Goal: Task Accomplishment & Management: Manage account settings

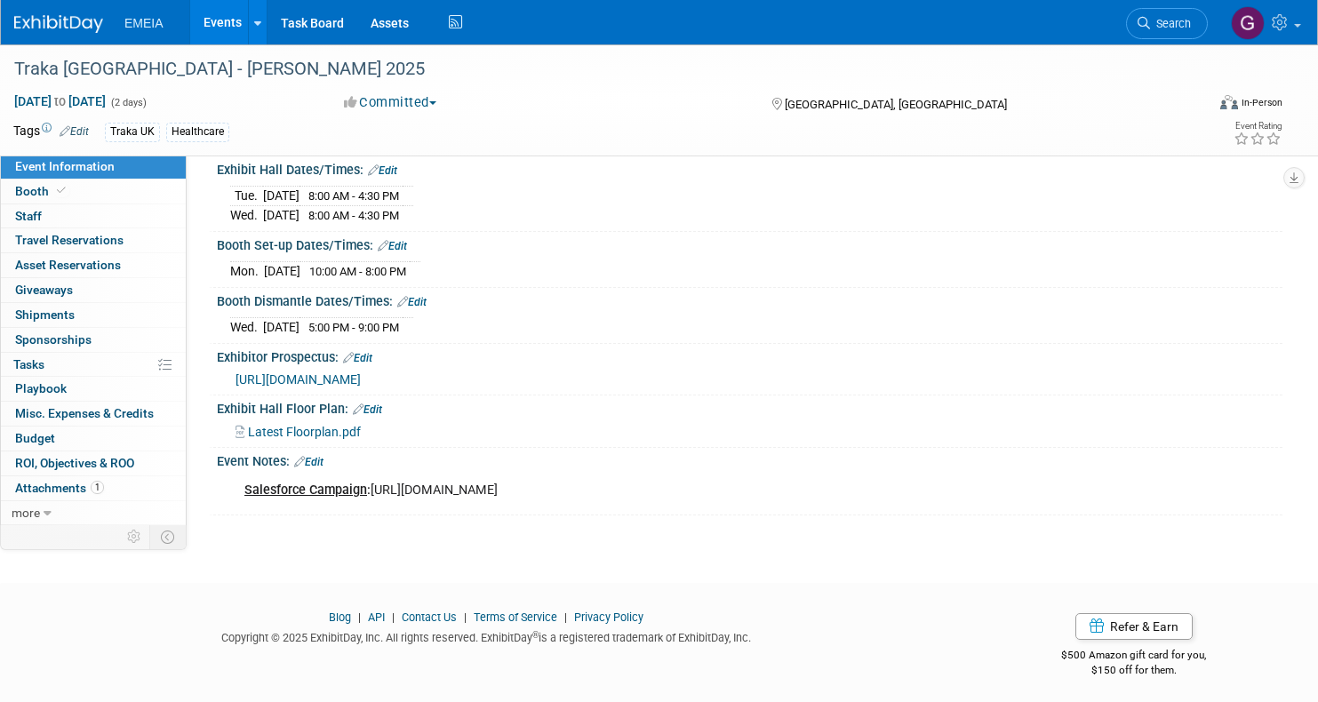
scroll to position [195, 0]
click at [50, 218] on link "0 Staff 0" at bounding box center [93, 216] width 185 height 24
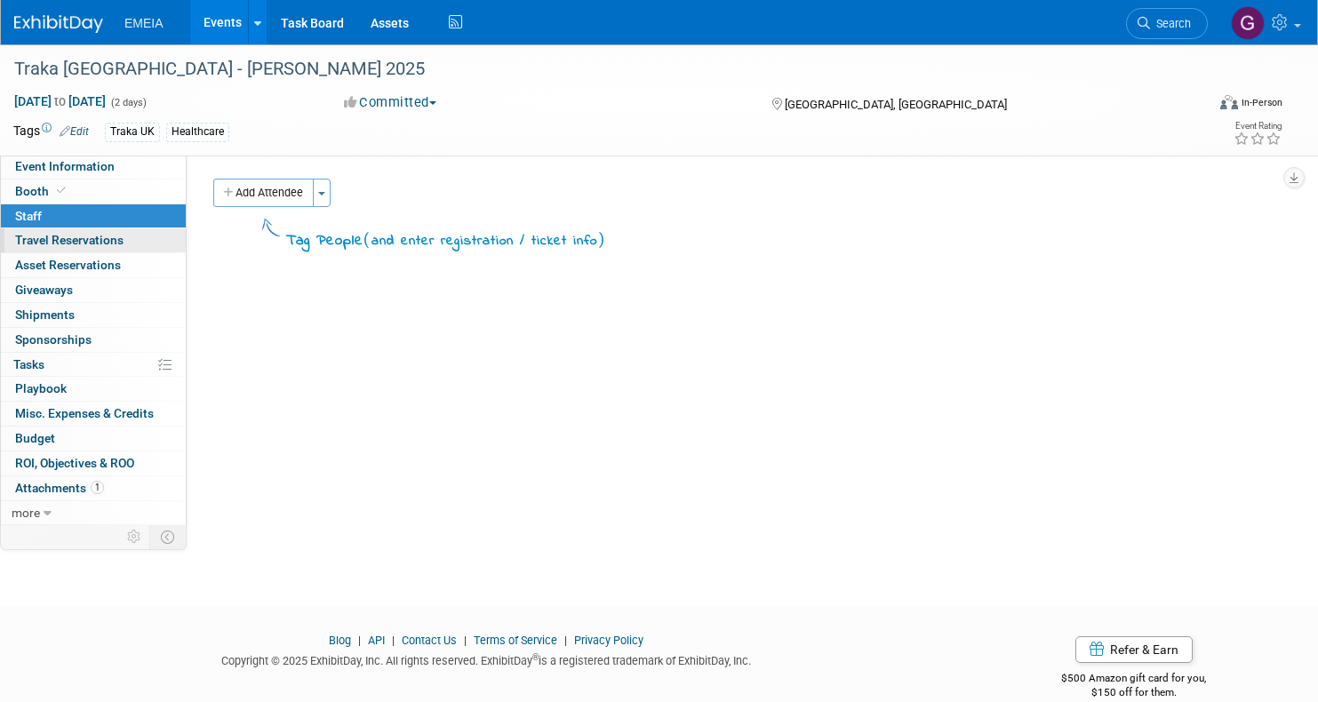
click at [115, 241] on span "Travel Reservations 0" at bounding box center [69, 240] width 108 height 14
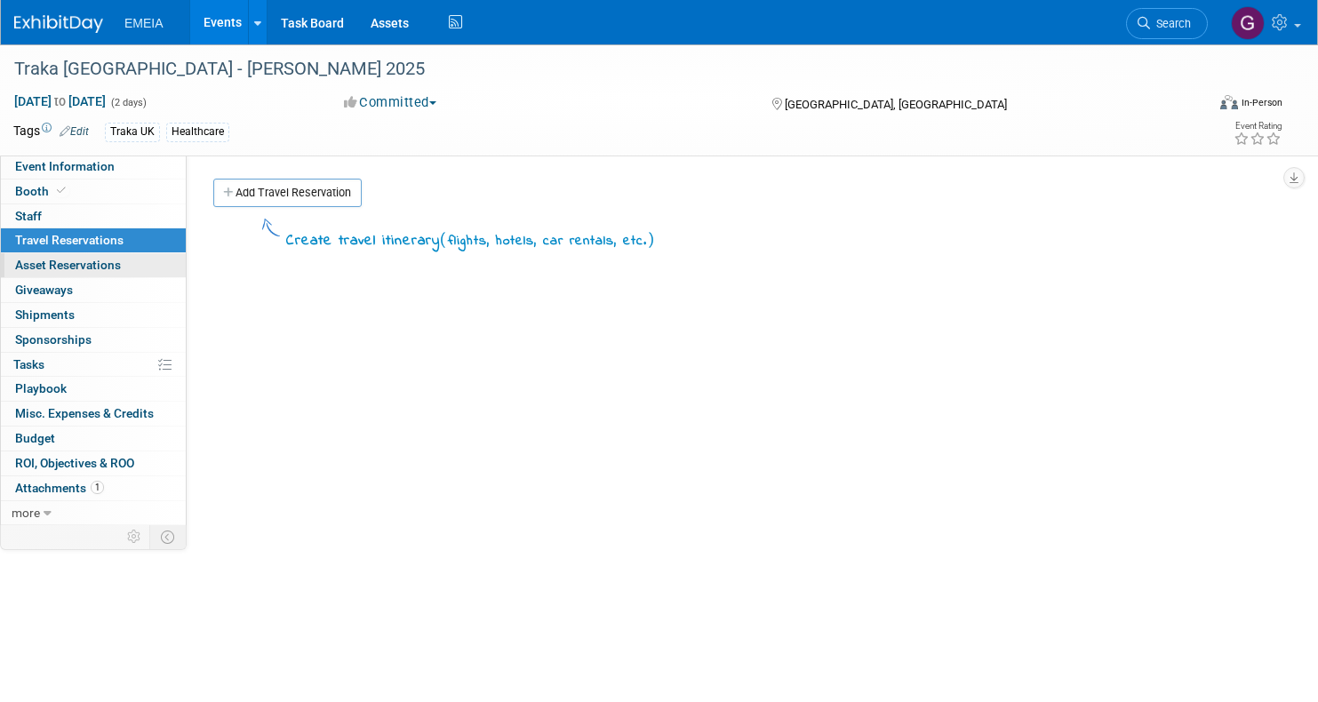
click at [108, 267] on span "Asset Reservations 0" at bounding box center [68, 265] width 106 height 14
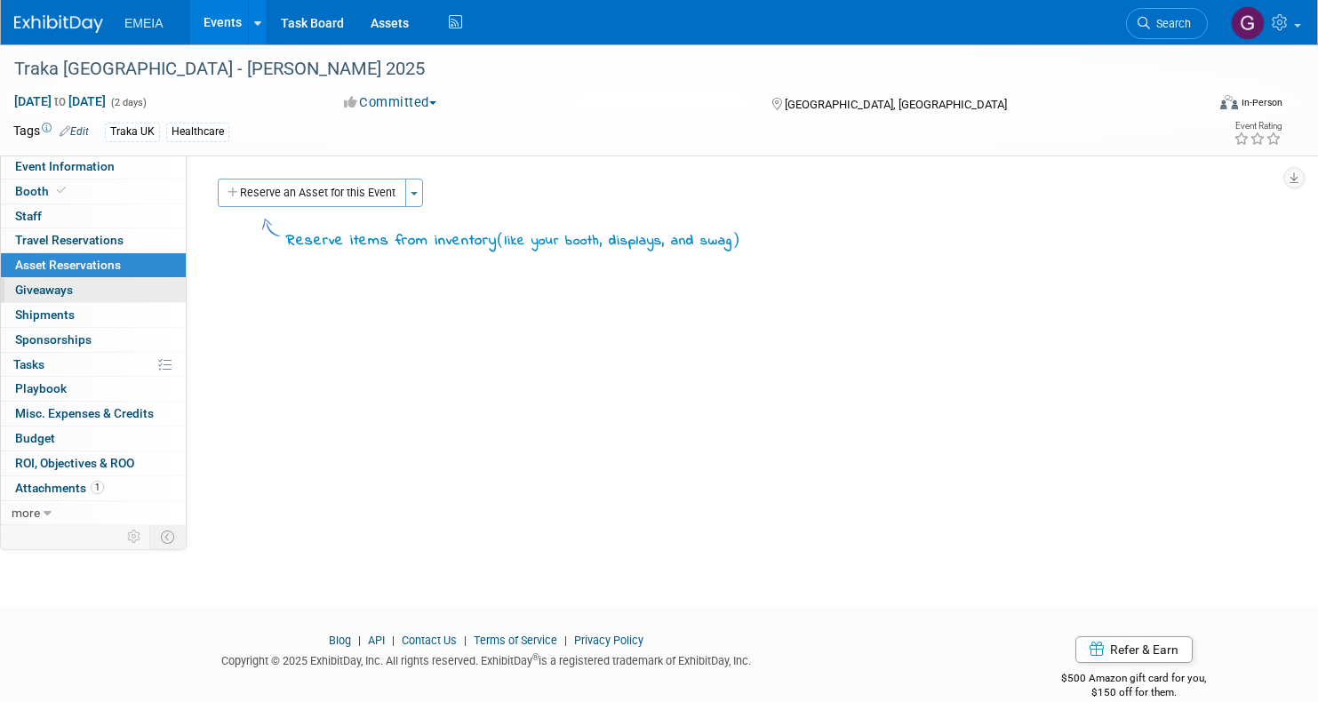
click at [94, 287] on link "0 Giveaways 0" at bounding box center [93, 290] width 185 height 24
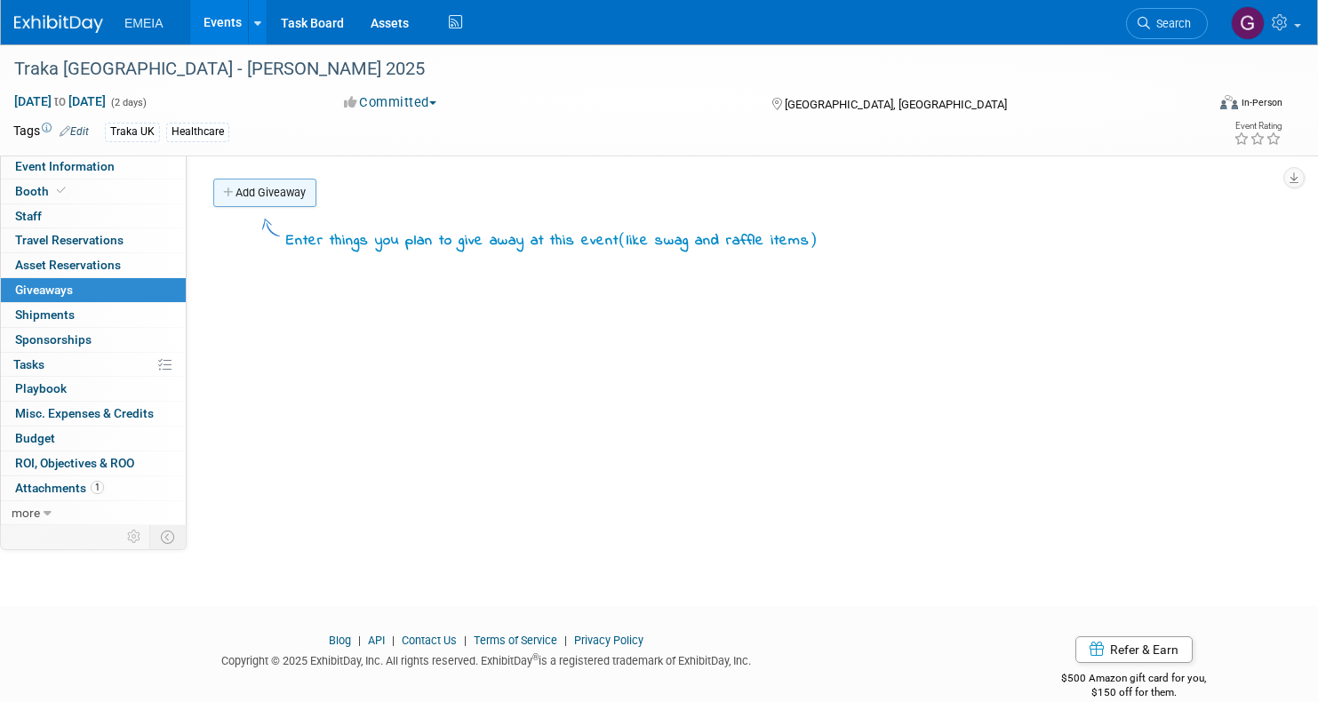
click at [261, 195] on link "Add Giveaway" at bounding box center [264, 193] width 103 height 28
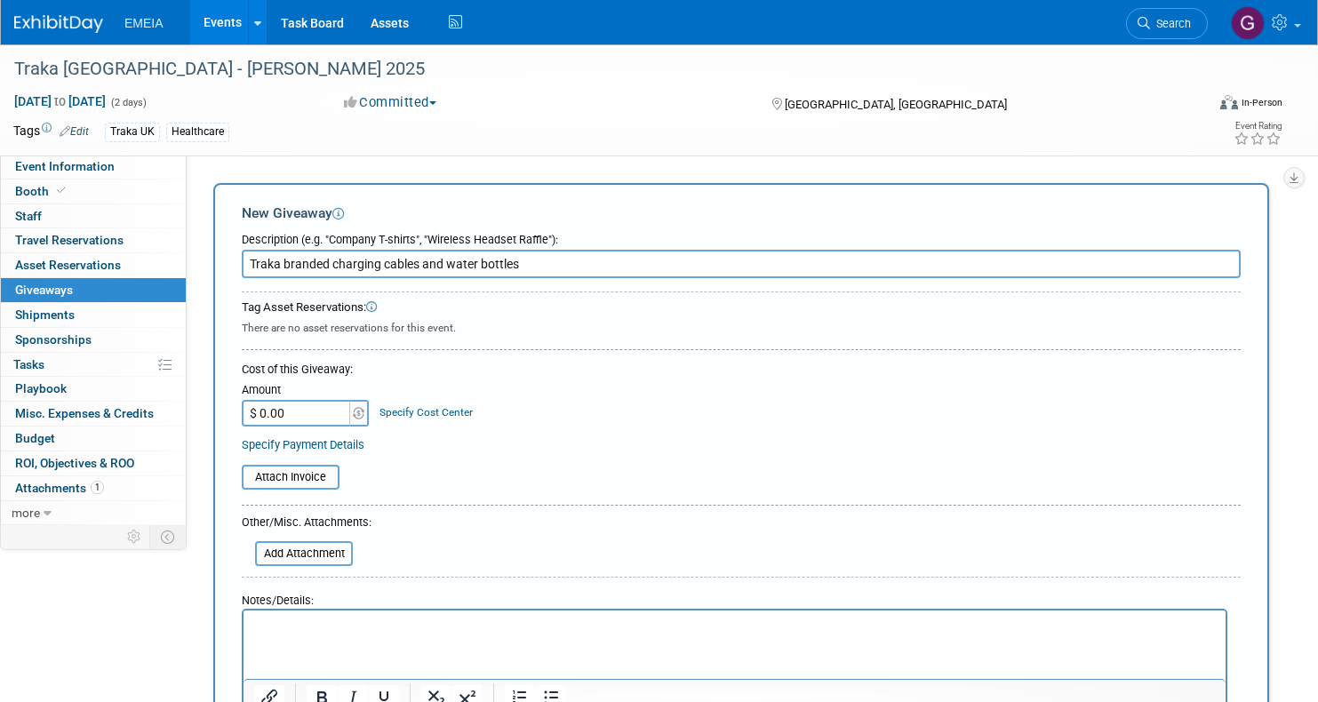
type input "Traka branded charging cables and water bottles"
click at [323, 409] on input "$ 0.00" at bounding box center [297, 413] width 111 height 27
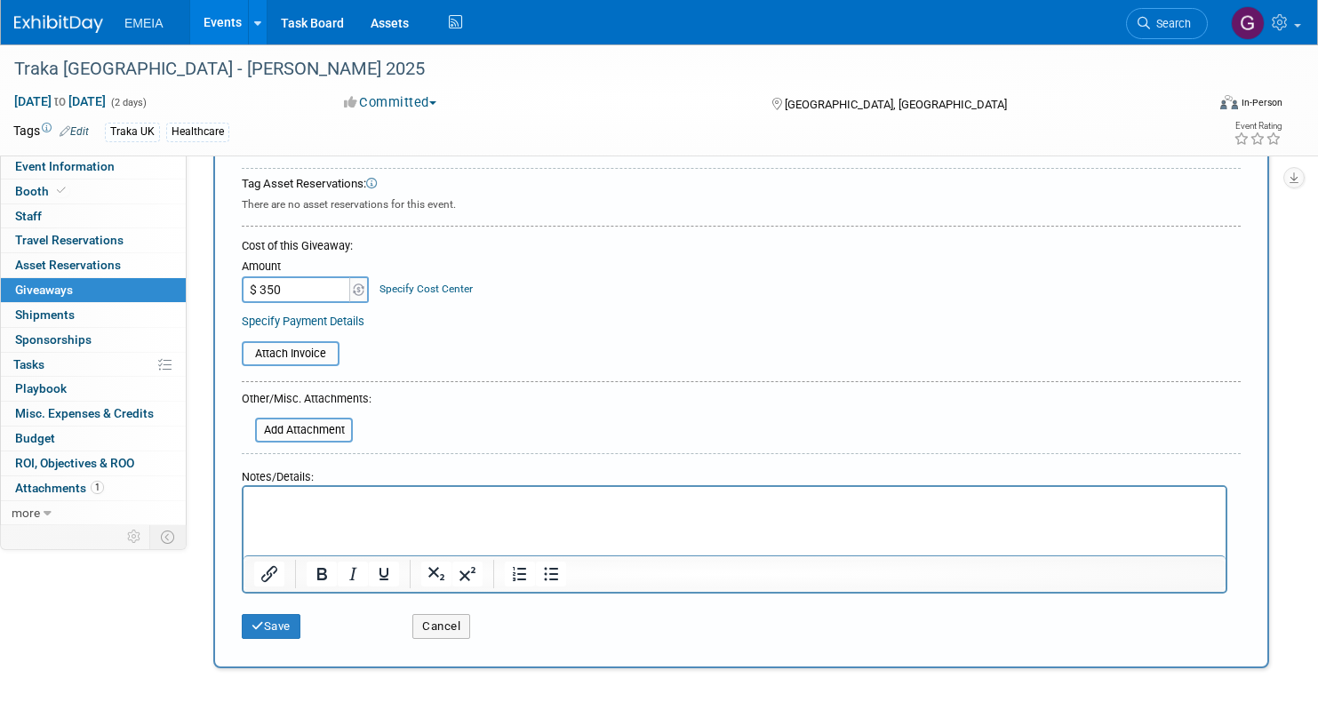
scroll to position [204, 0]
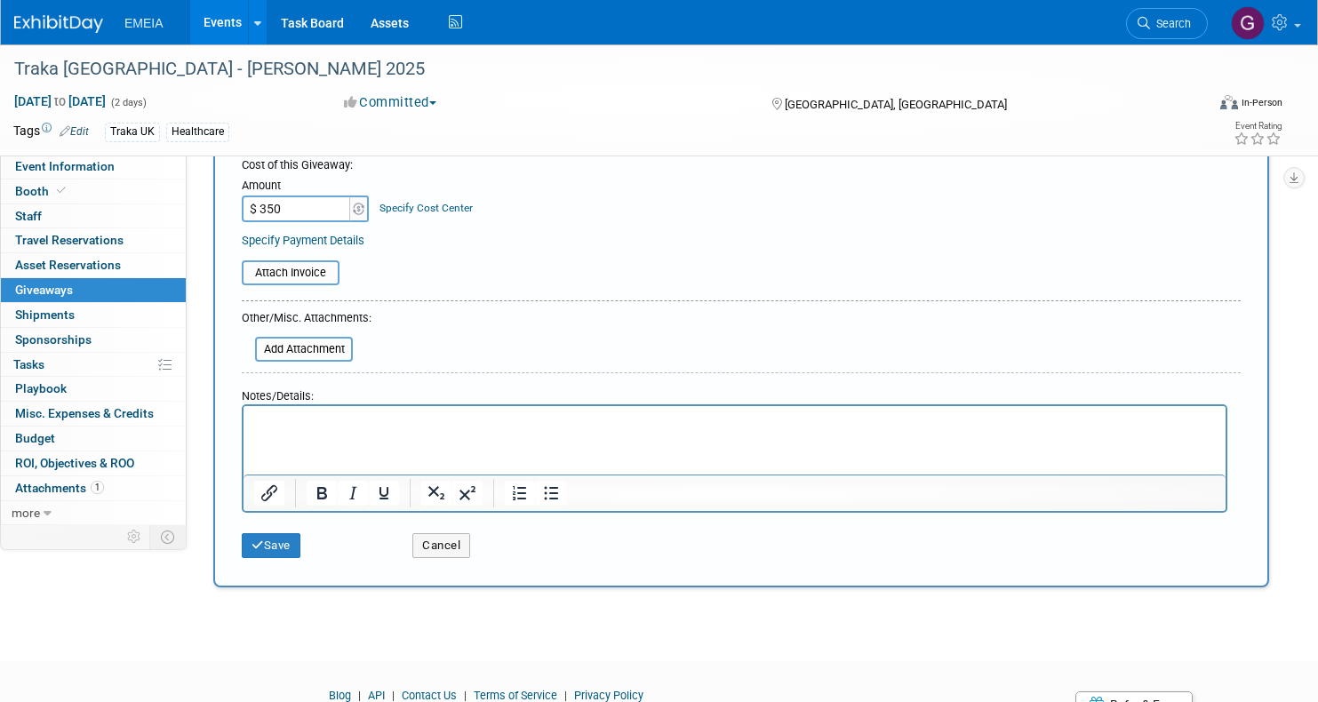
type input "$ 350.00"
click at [421, 431] on html at bounding box center [734, 418] width 982 height 25
click at [261, 540] on icon "submit" at bounding box center [257, 545] width 12 height 12
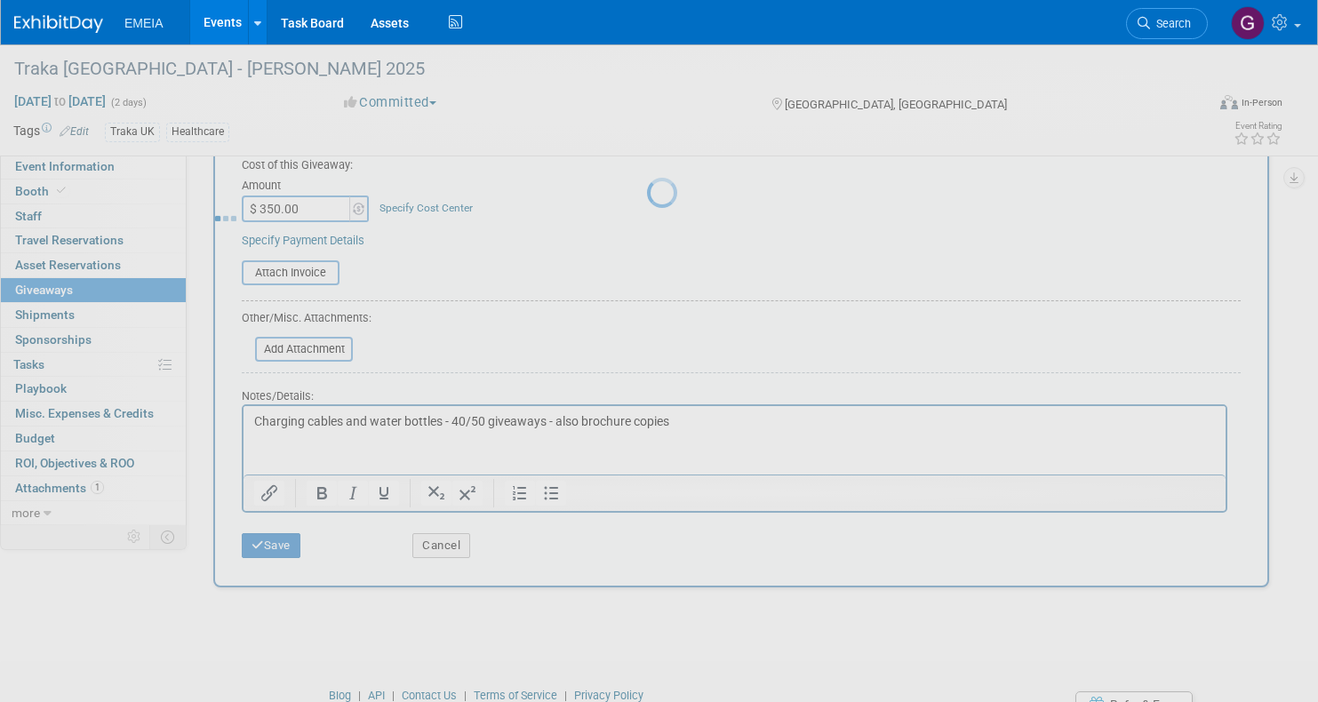
scroll to position [28, 0]
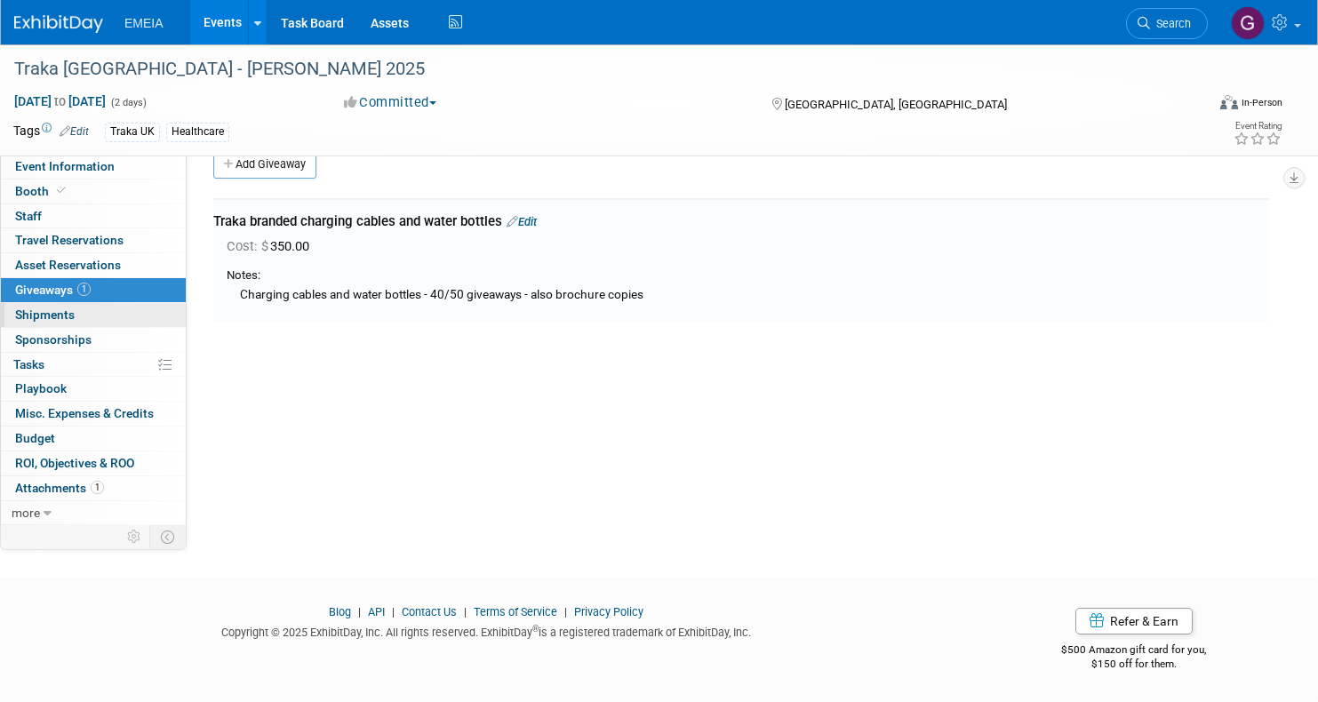
click at [59, 310] on span "Shipments 0" at bounding box center [45, 314] width 60 height 14
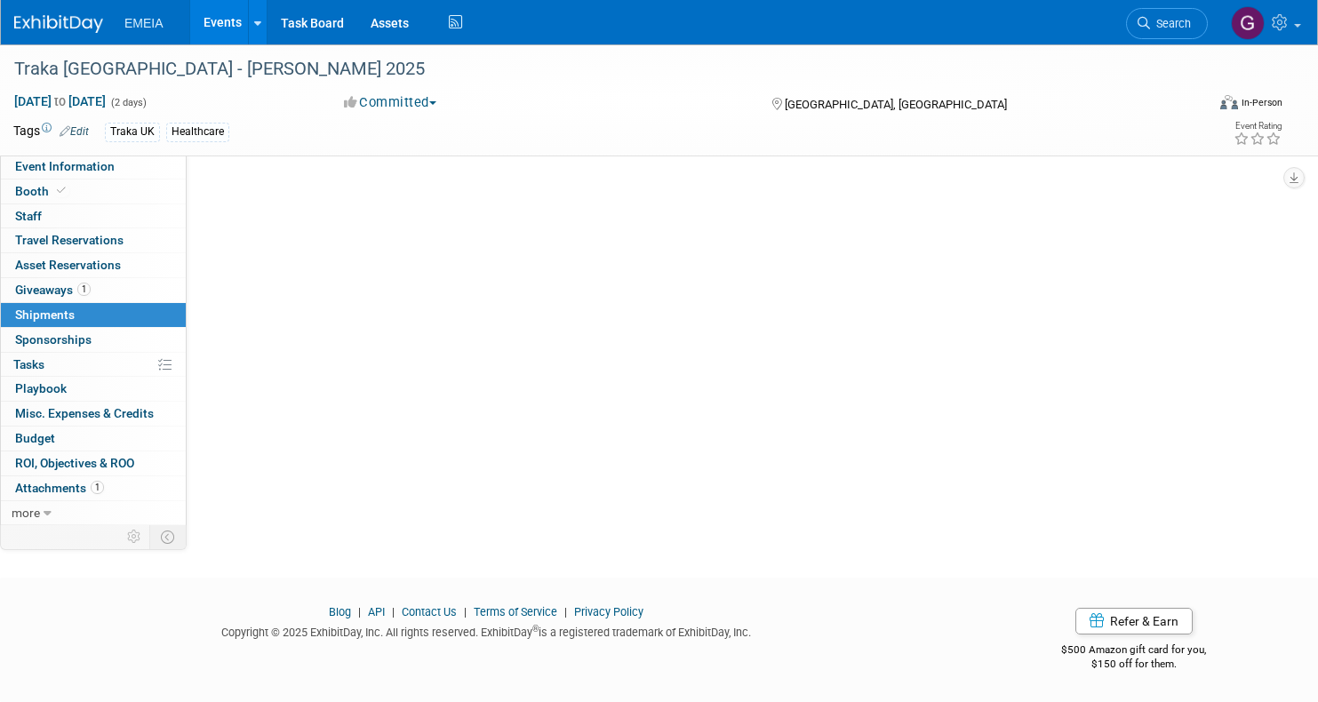
scroll to position [0, 0]
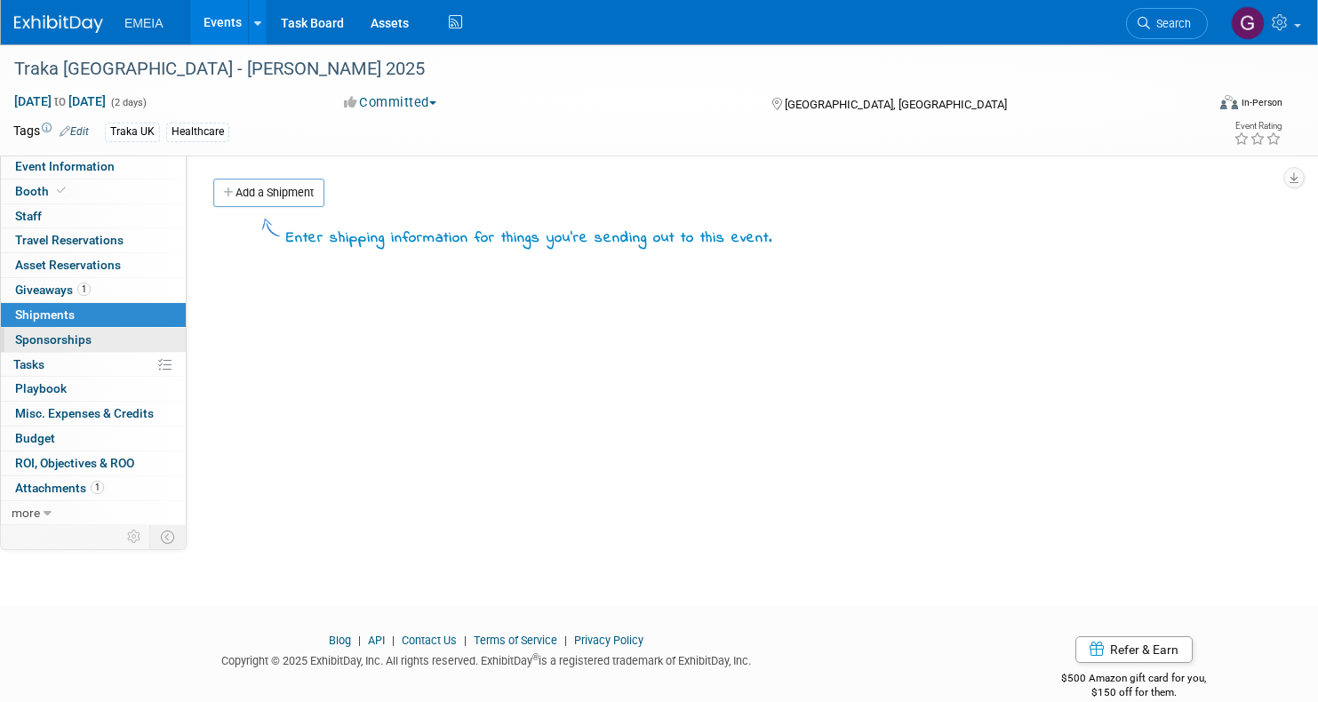
click at [60, 336] on span "Sponsorships 0" at bounding box center [53, 339] width 76 height 14
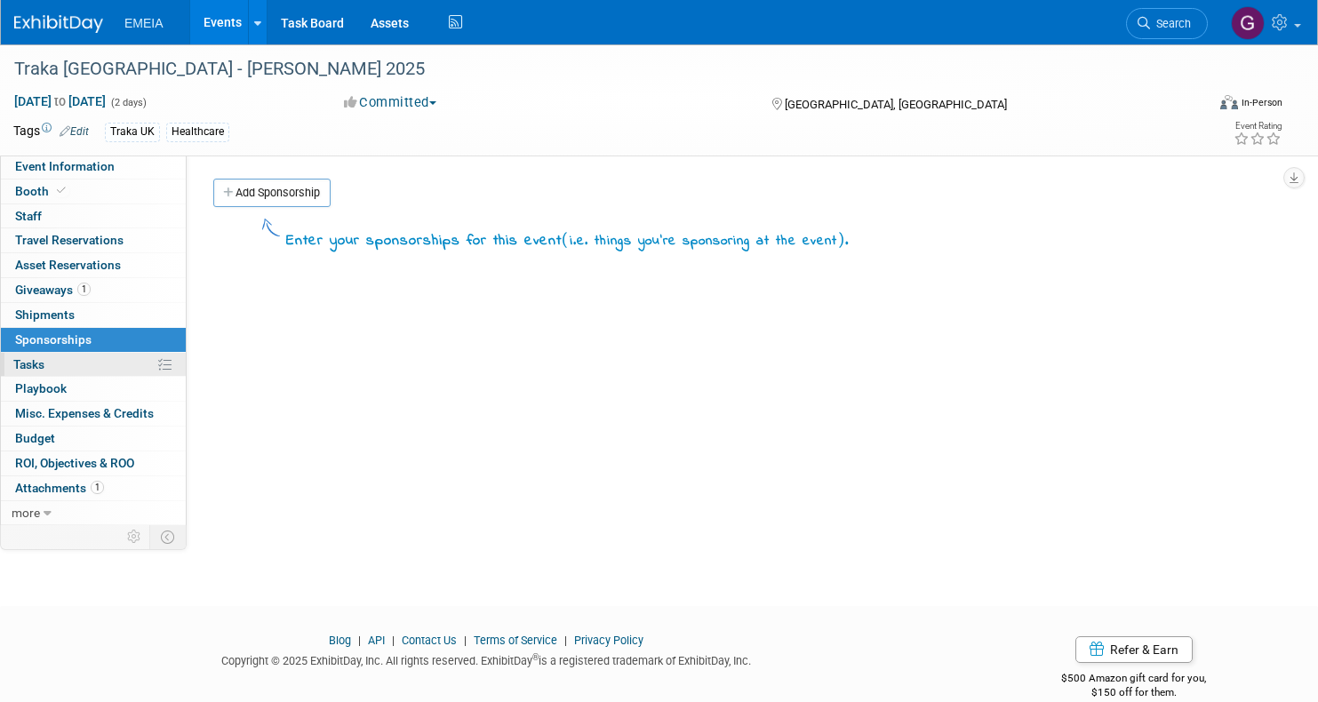
click at [60, 362] on link "0% Tasks 0%" at bounding box center [93, 365] width 185 height 24
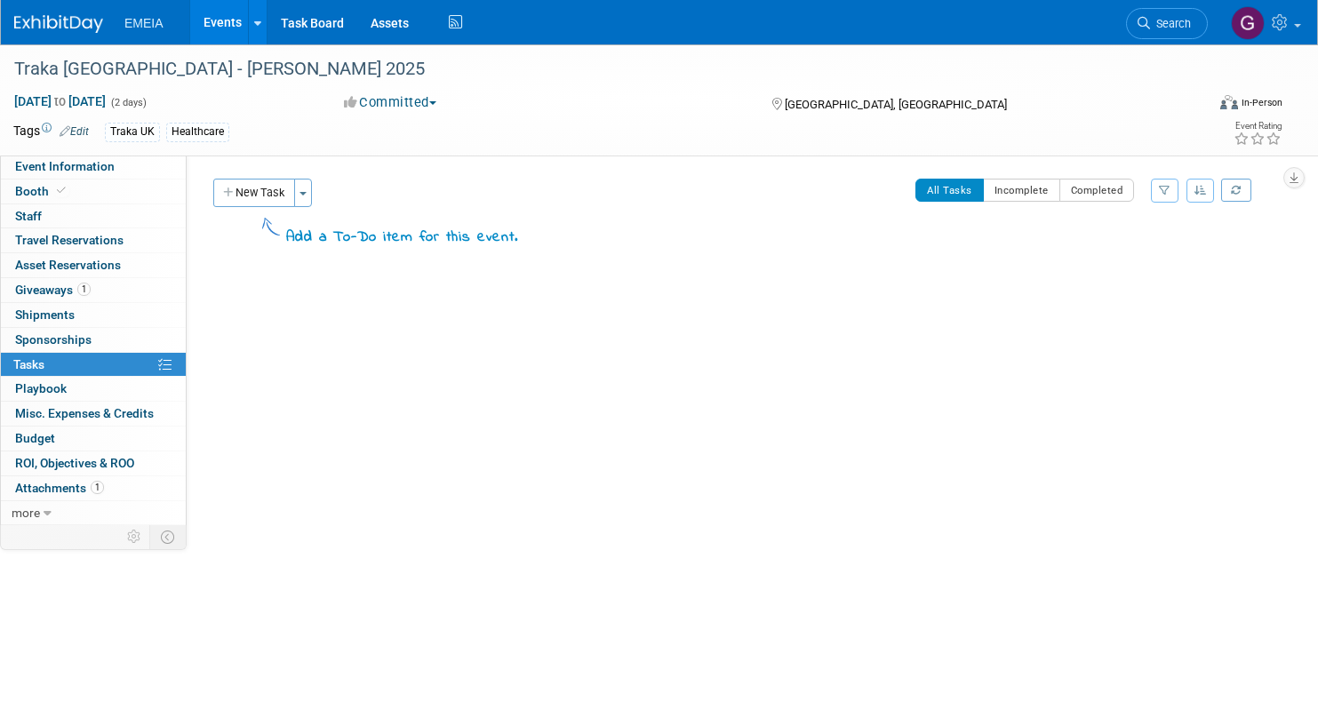
click at [953, 193] on button "All Tasks" at bounding box center [949, 190] width 68 height 23
click at [57, 381] on span "Playbook 0" at bounding box center [41, 388] width 52 height 14
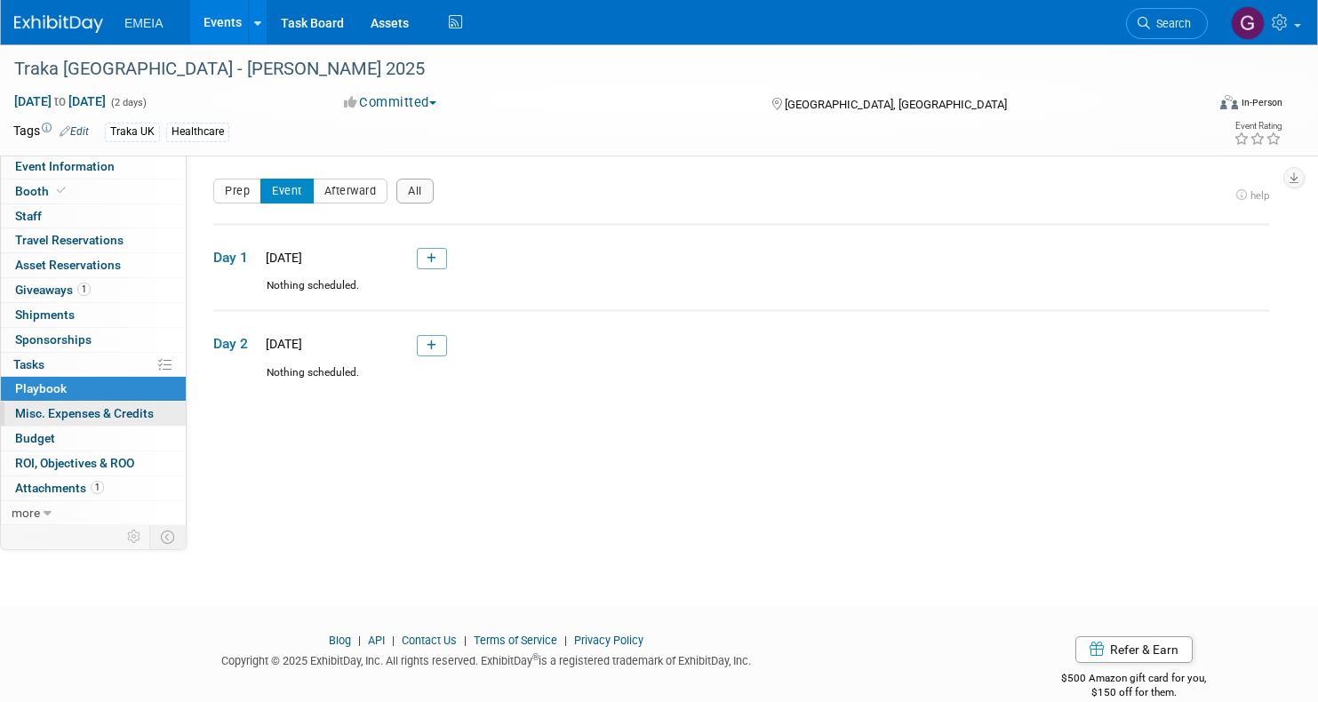
click at [56, 407] on span "Misc. Expenses & Credits 0" at bounding box center [84, 413] width 139 height 14
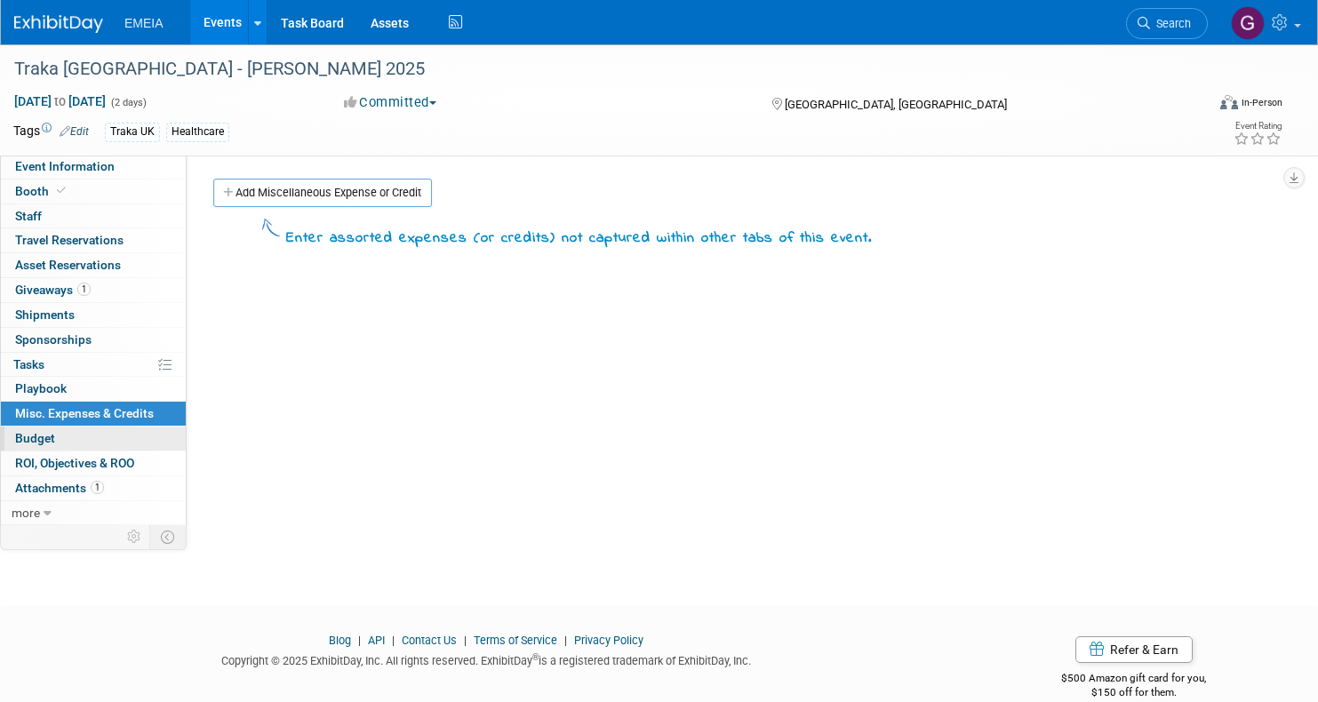
click at [56, 434] on link "Budget" at bounding box center [93, 438] width 185 height 24
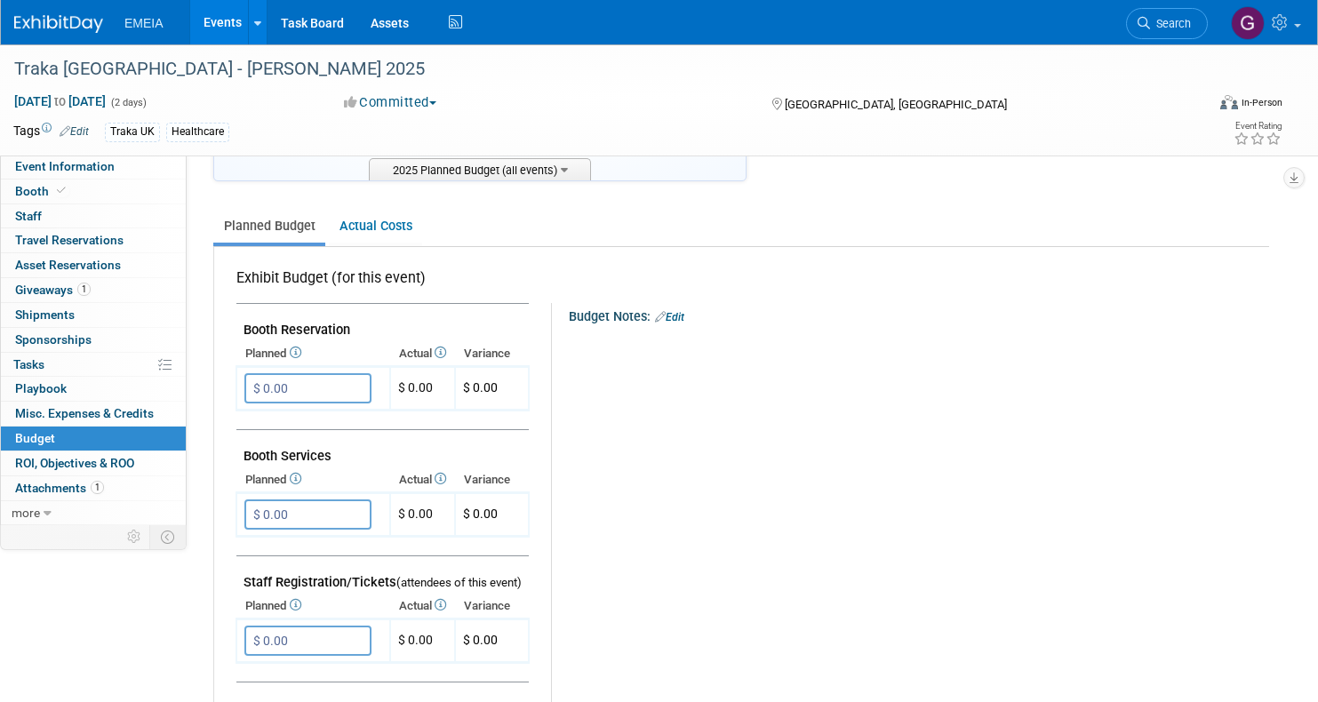
scroll to position [211, 0]
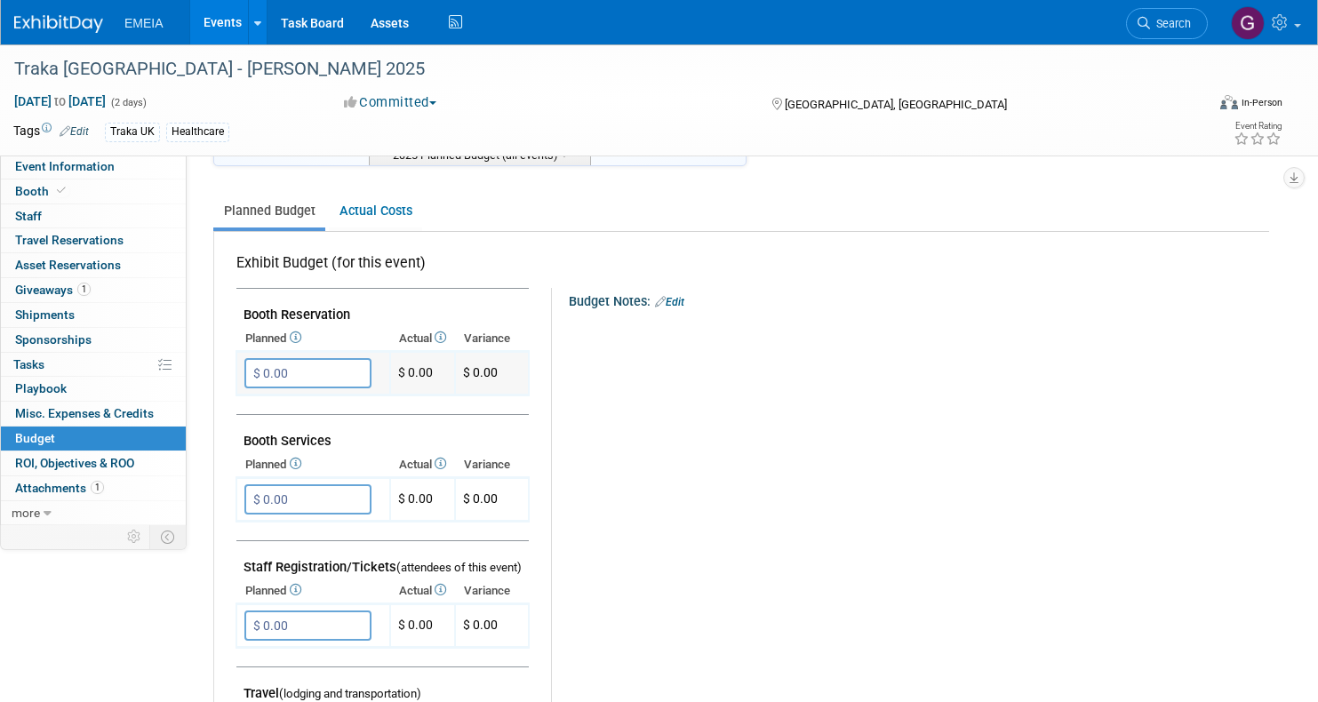
click at [329, 371] on input "$ 0.00" at bounding box center [307, 373] width 127 height 30
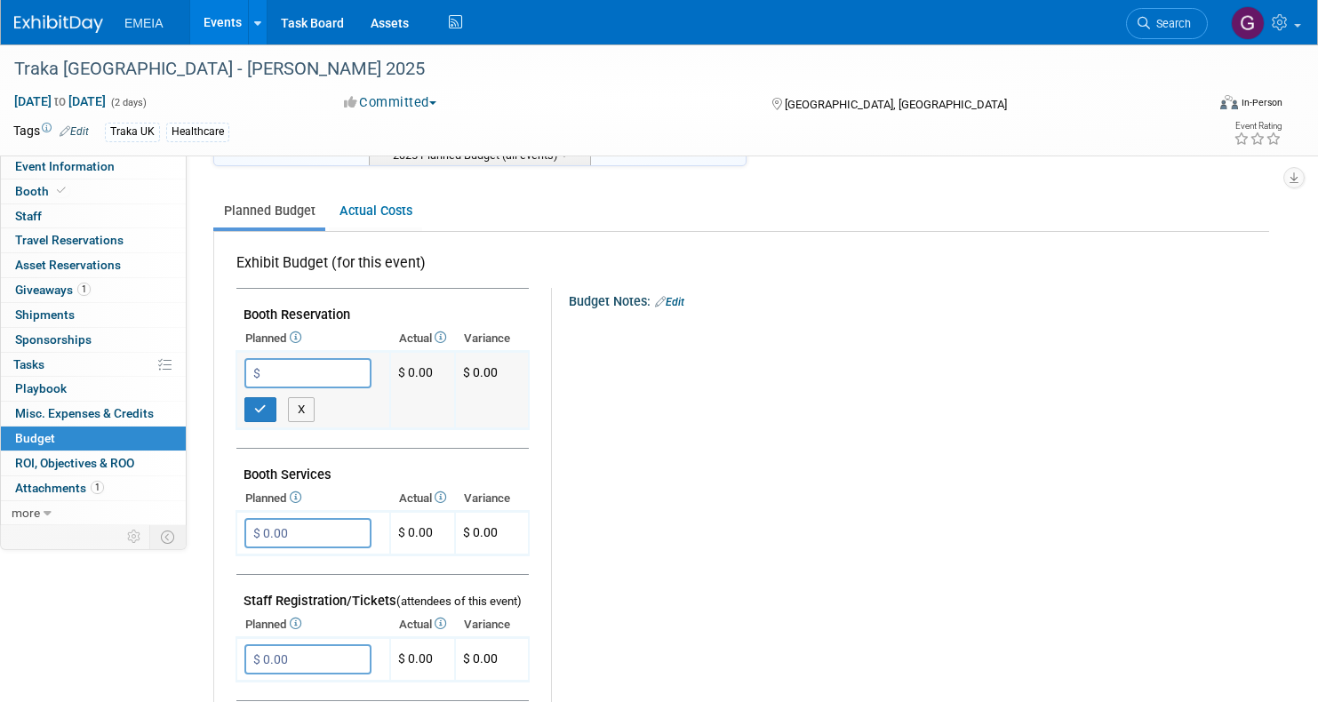
paste input "11,340.00"
type input "$ 11,340.00"
click at [257, 403] on icon "button" at bounding box center [260, 409] width 12 height 12
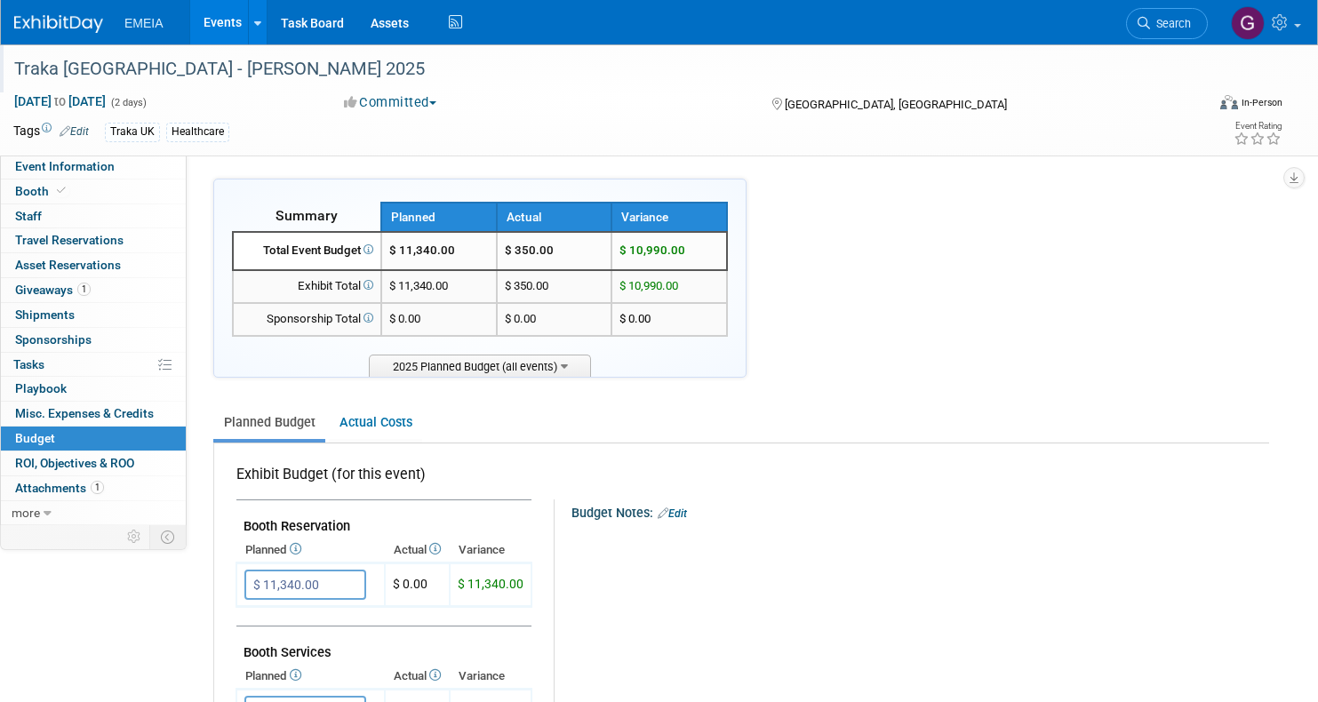
scroll to position [0, 0]
click at [256, 28] on div at bounding box center [257, 22] width 7 height 18
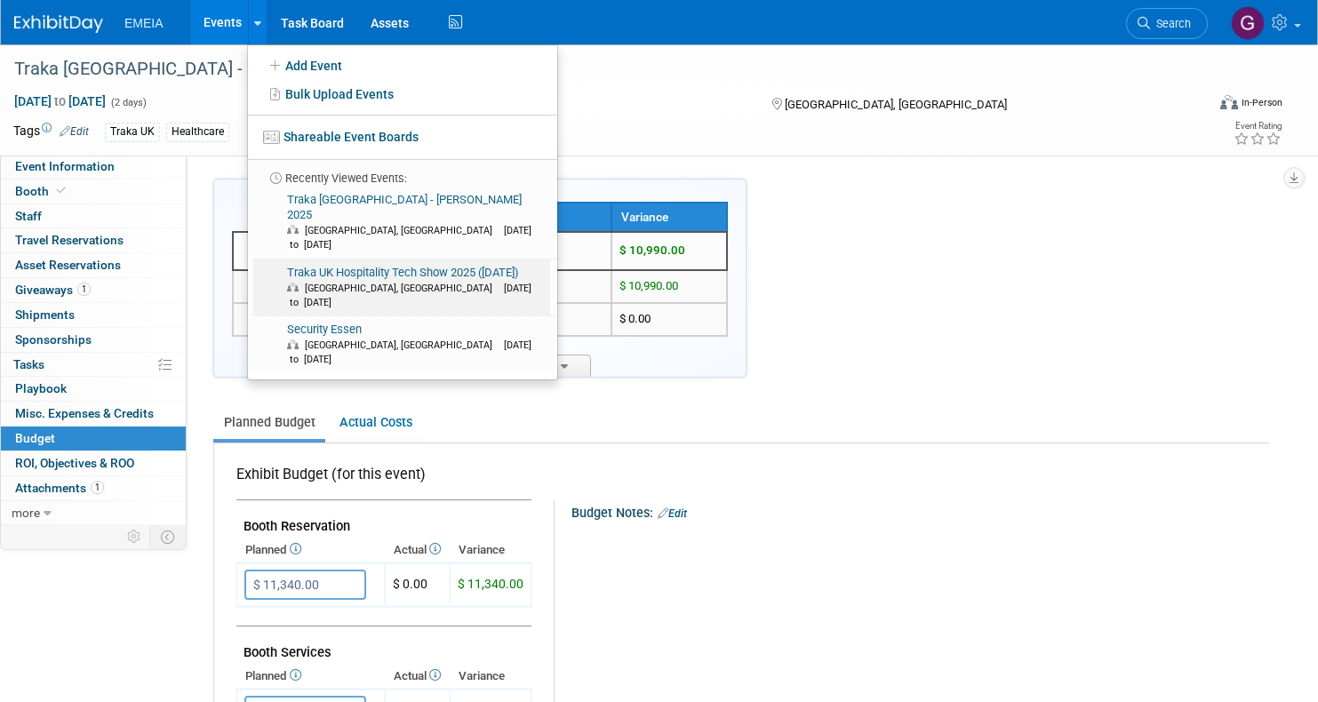
click at [320, 259] on link "Traka UK Hospitality Tech Show 2025 ([DATE]) [GEOGRAPHIC_DATA], [GEOGRAPHIC_DAT…" at bounding box center [401, 287] width 297 height 57
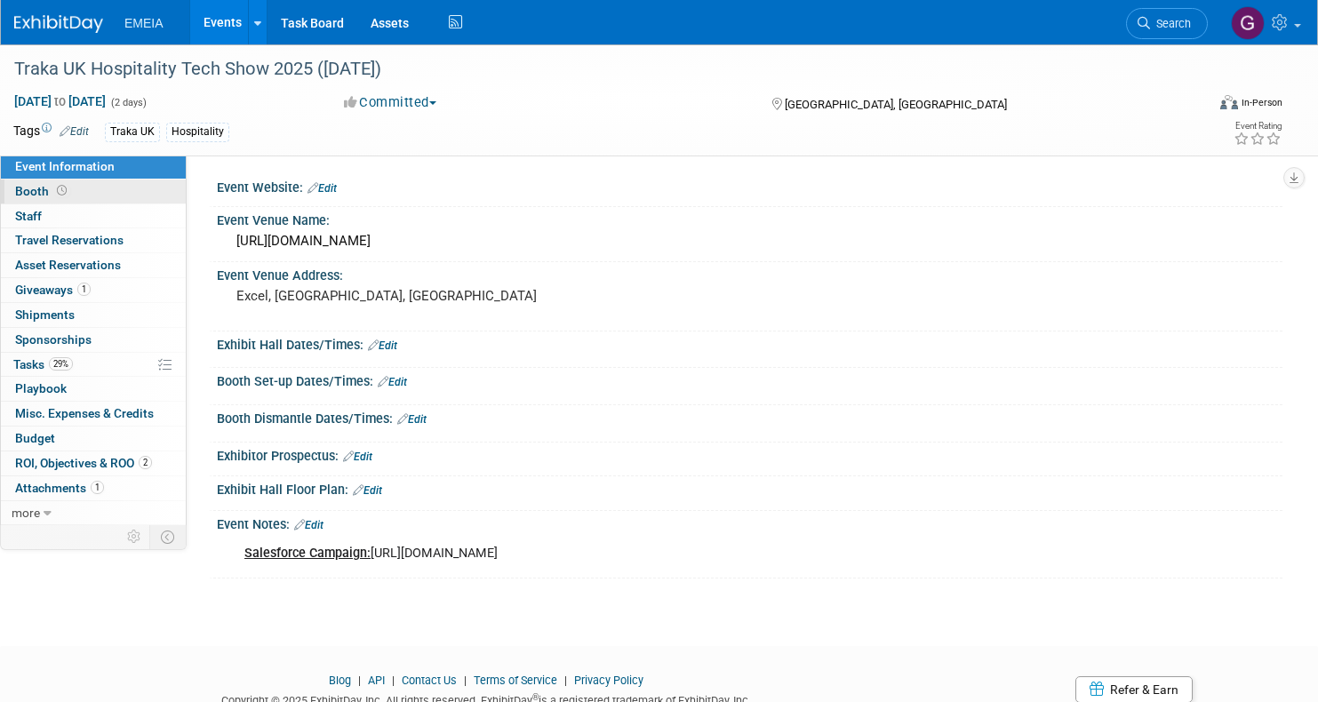
click at [39, 189] on span "Booth" at bounding box center [42, 191] width 55 height 14
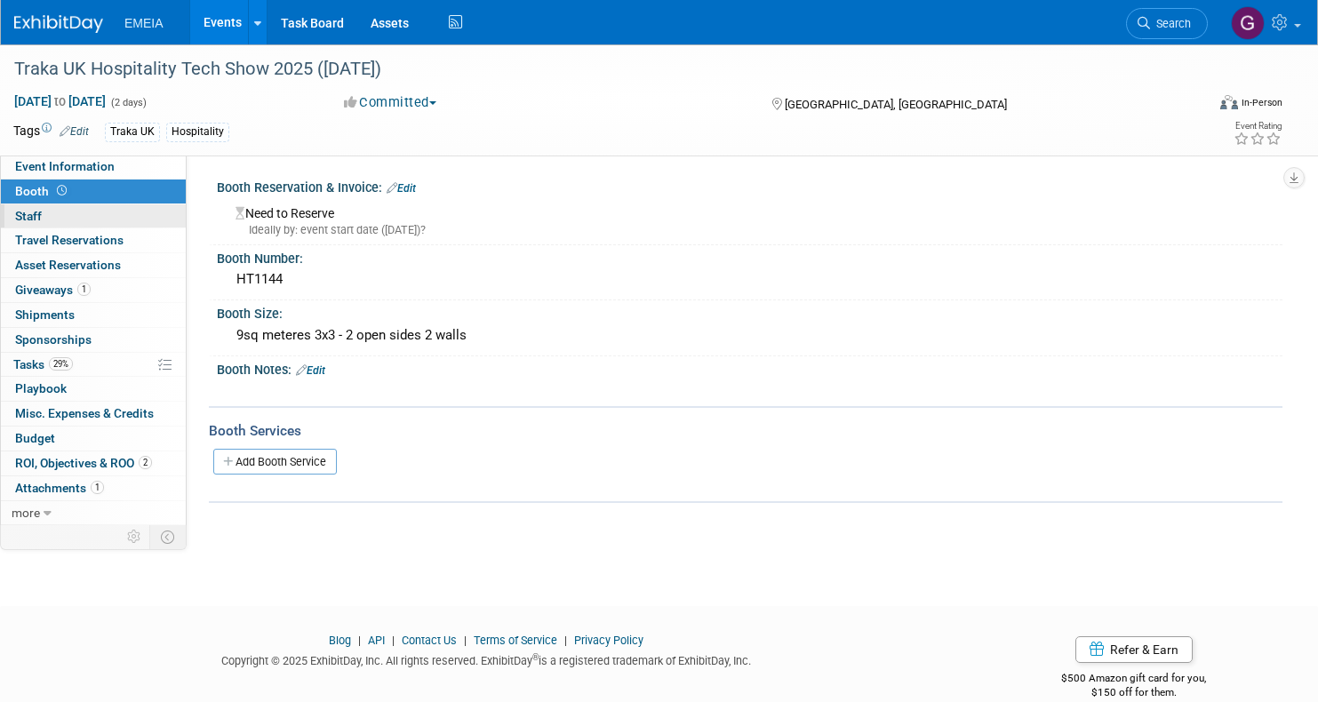
click at [36, 214] on span "Staff 0" at bounding box center [28, 216] width 27 height 14
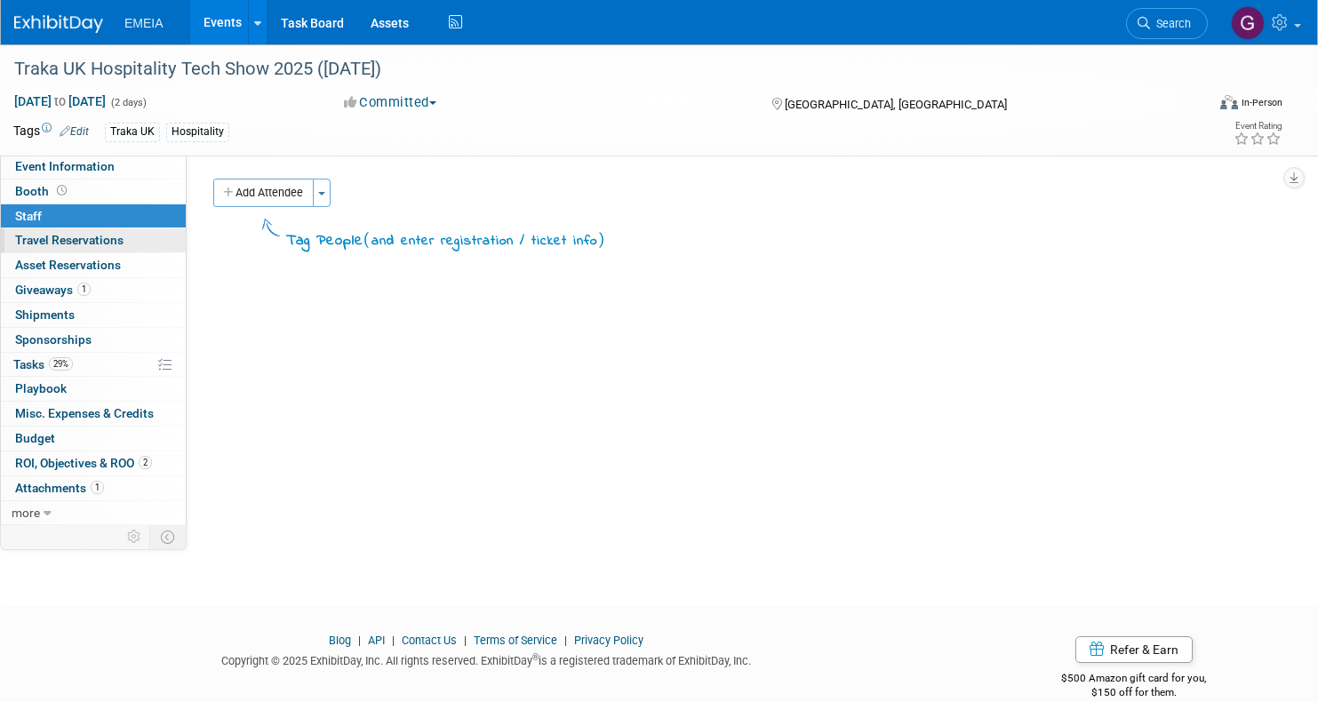
click at [39, 234] on span "Travel Reservations 0" at bounding box center [69, 240] width 108 height 14
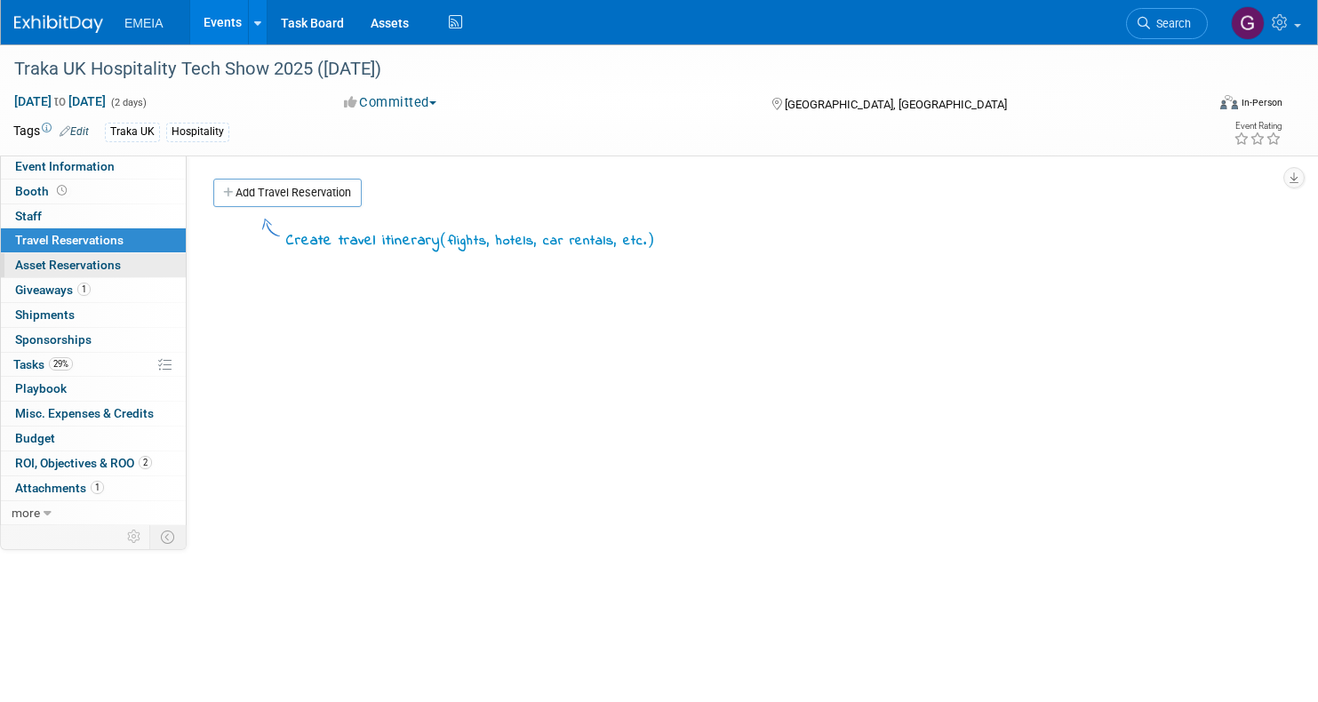
click at [45, 261] on span "Asset Reservations 0" at bounding box center [68, 265] width 106 height 14
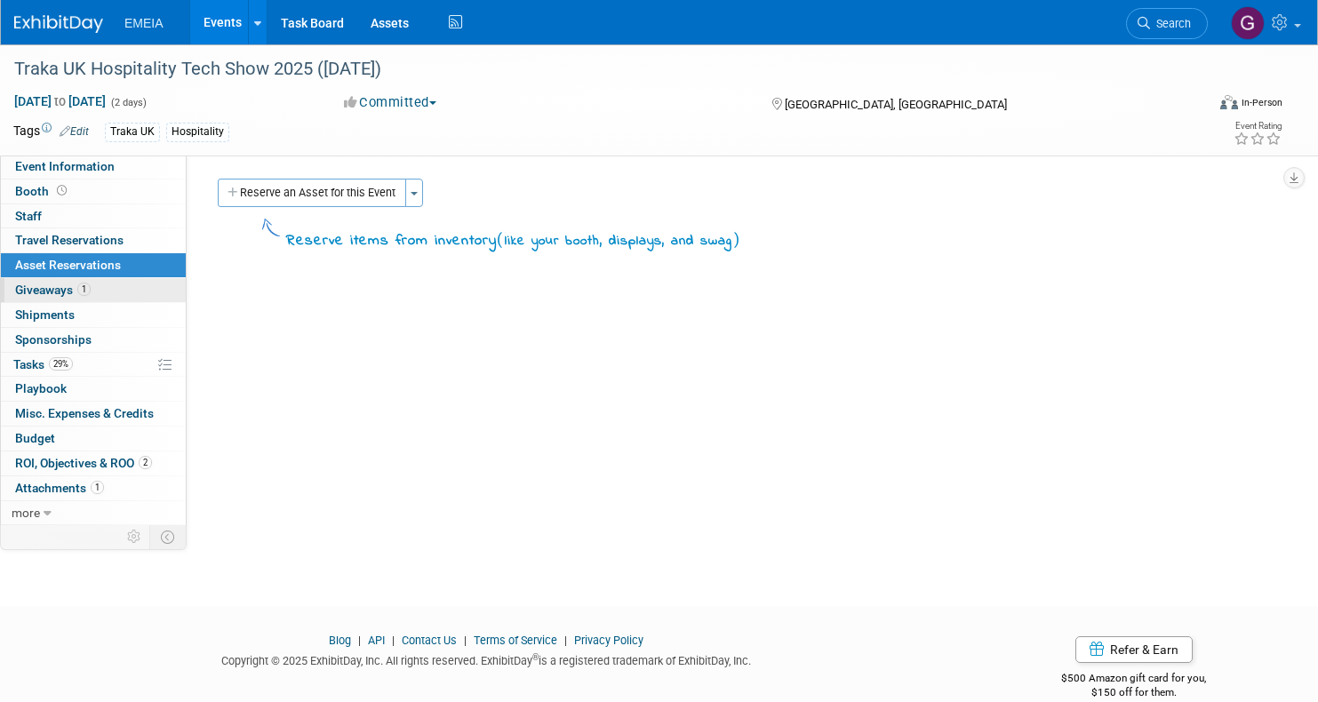
click at [47, 285] on span "Giveaways 1" at bounding box center [53, 290] width 76 height 14
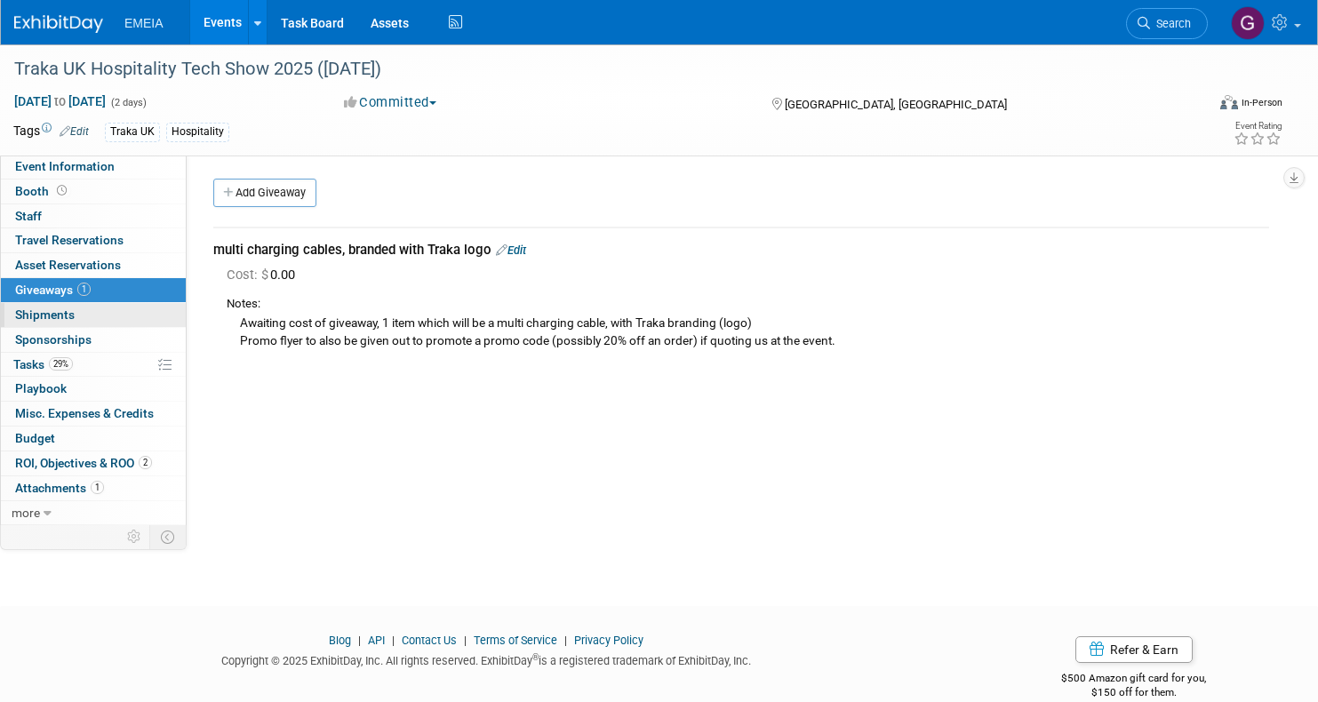
click at [61, 319] on link "0 Shipments 0" at bounding box center [93, 315] width 185 height 24
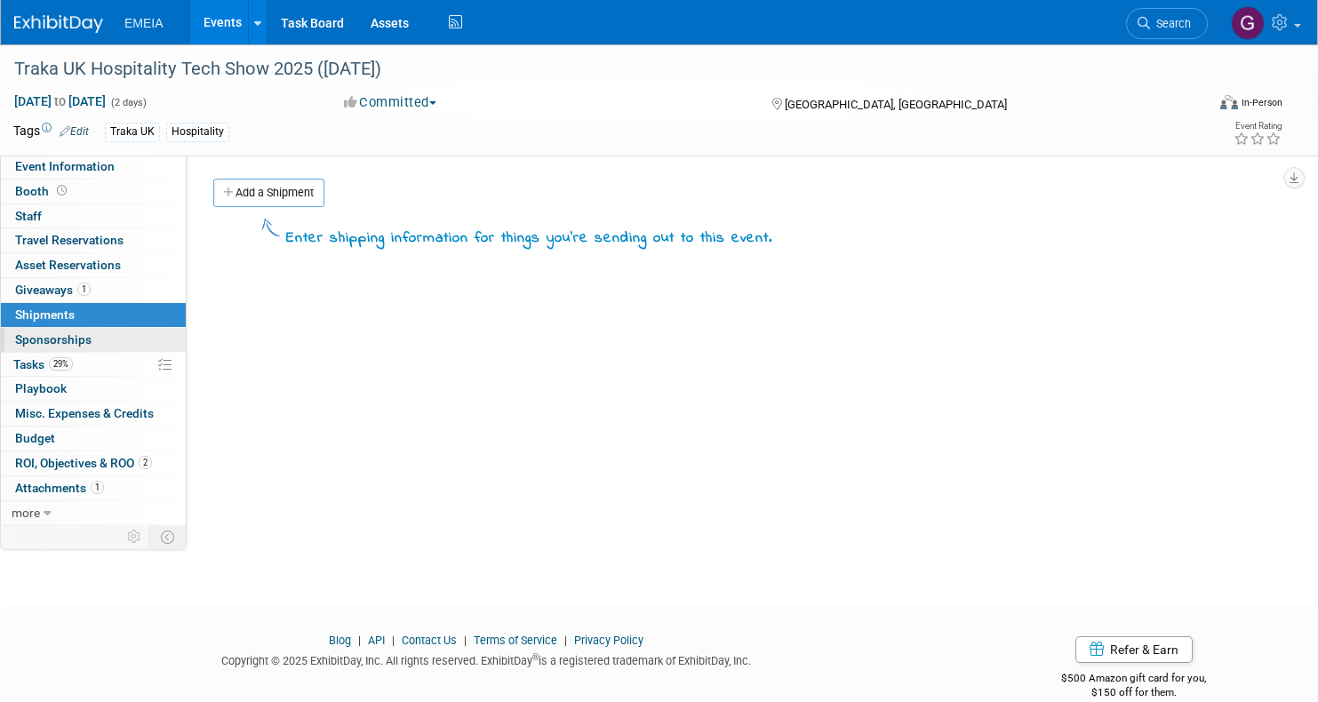
click at [60, 337] on span "Sponsorships 0" at bounding box center [53, 339] width 76 height 14
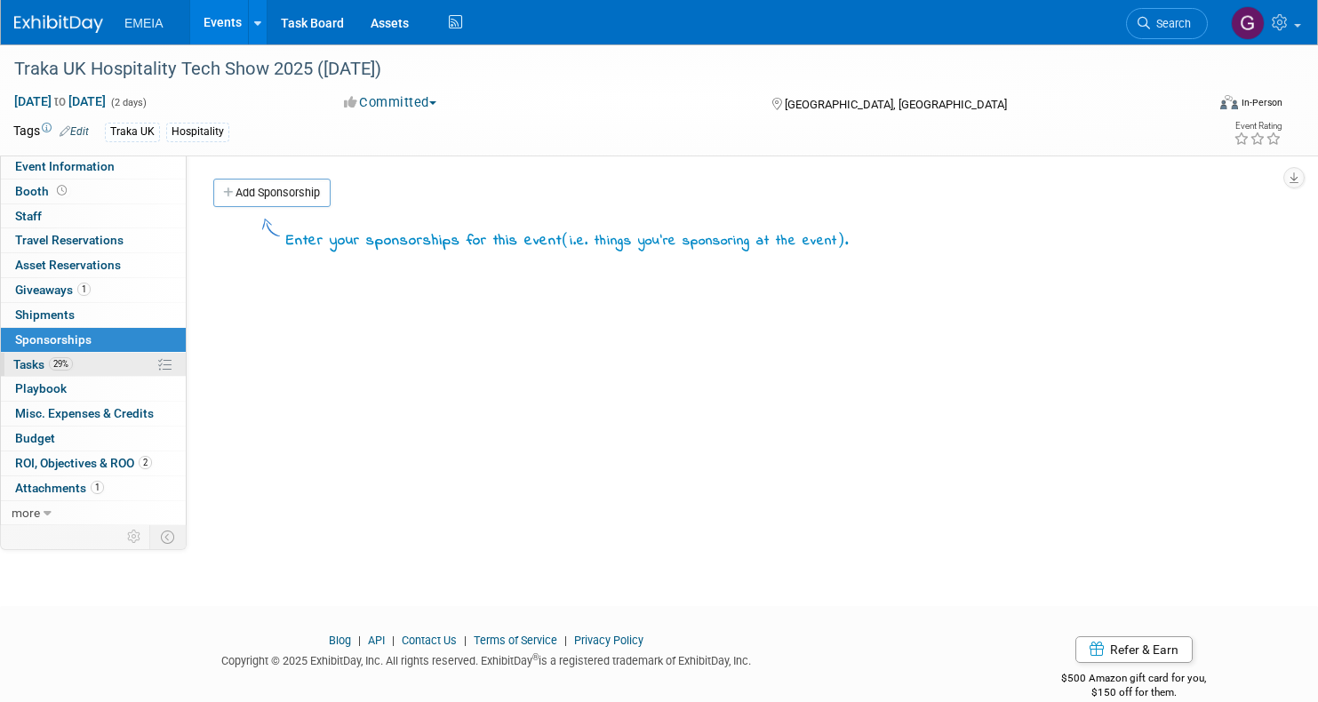
click at [58, 365] on link "29% Tasks 29%" at bounding box center [93, 365] width 185 height 24
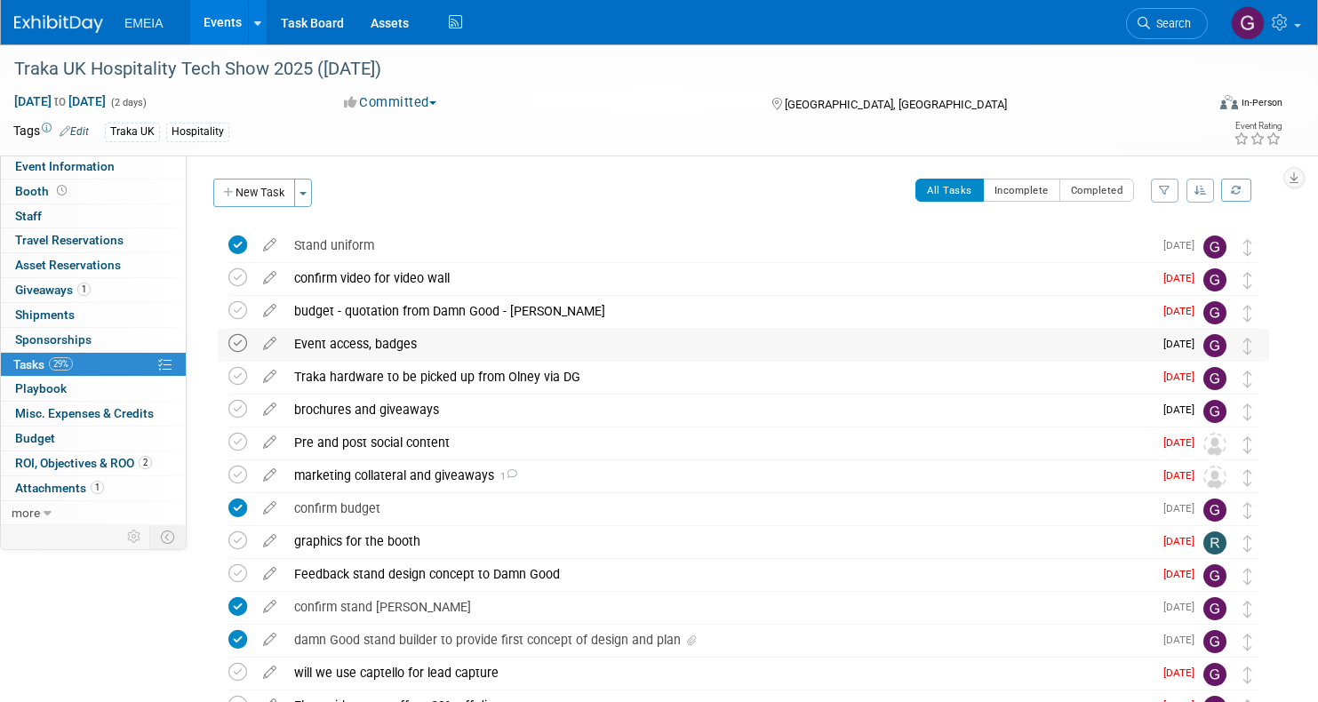
click at [244, 345] on icon at bounding box center [237, 343] width 19 height 19
click at [265, 276] on icon at bounding box center [269, 274] width 31 height 22
select select "8"
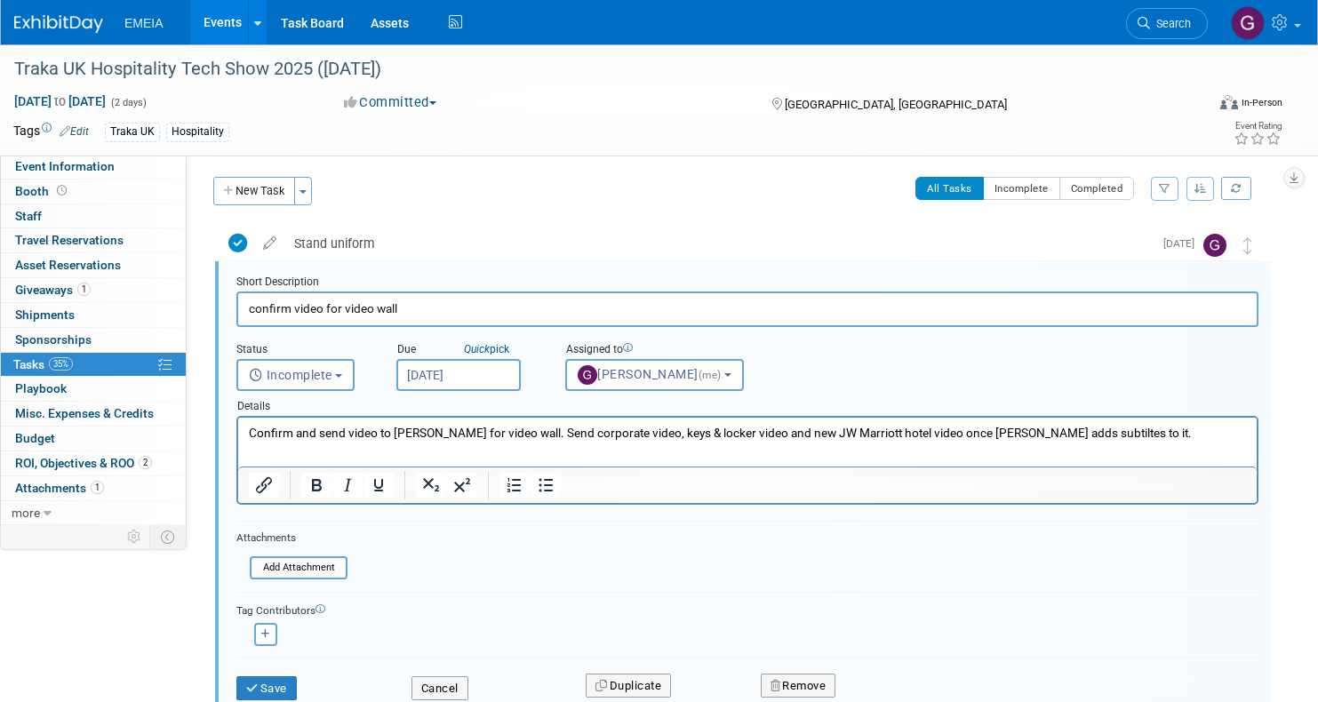
scroll to position [3, 0]
click at [463, 369] on input "Sep 3, 2025" at bounding box center [458, 374] width 124 height 32
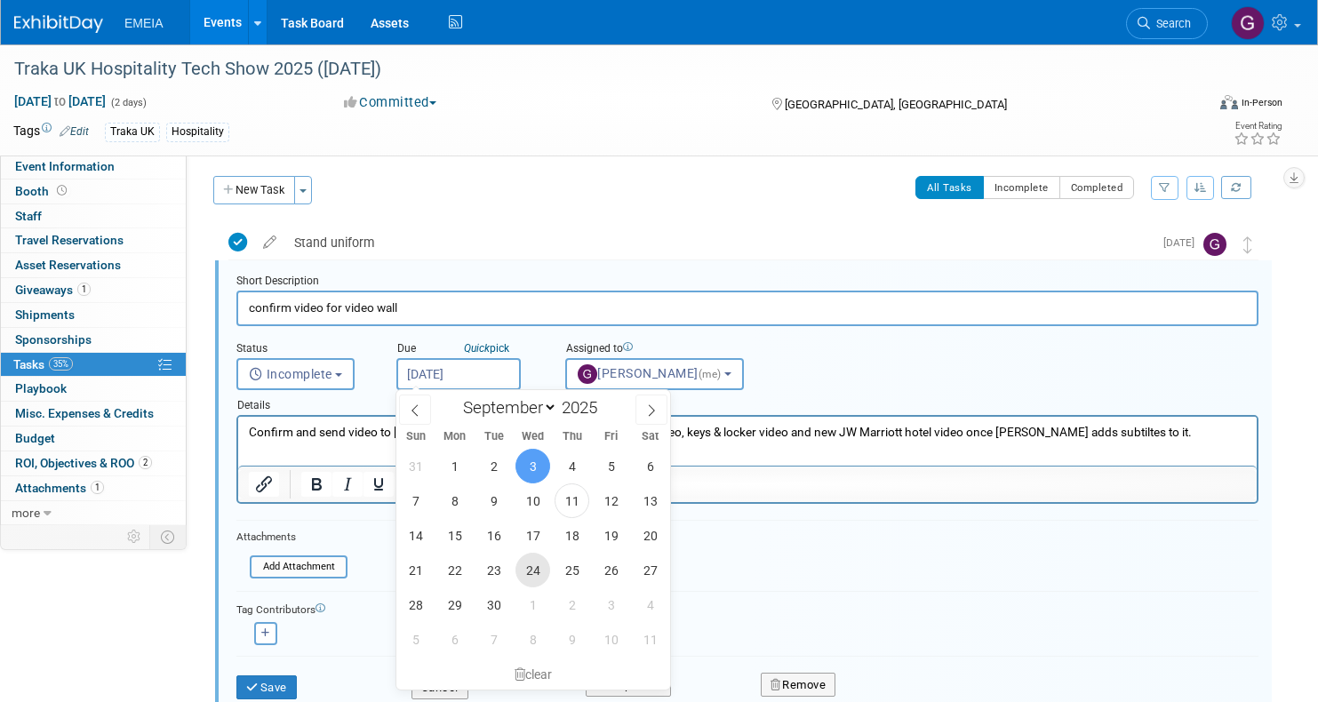
click at [527, 568] on span "24" at bounding box center [532, 570] width 35 height 35
type input "Sep 24, 2025"
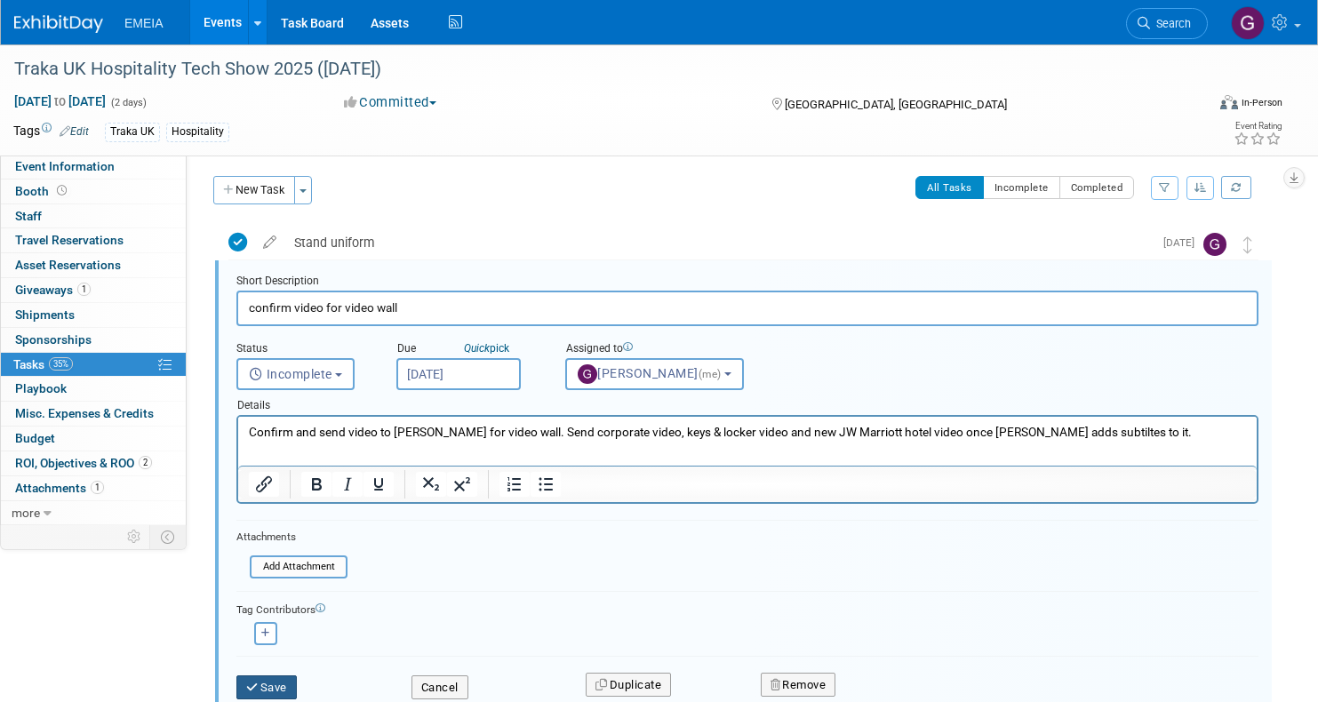
click at [279, 686] on button "Save" at bounding box center [266, 687] width 60 height 25
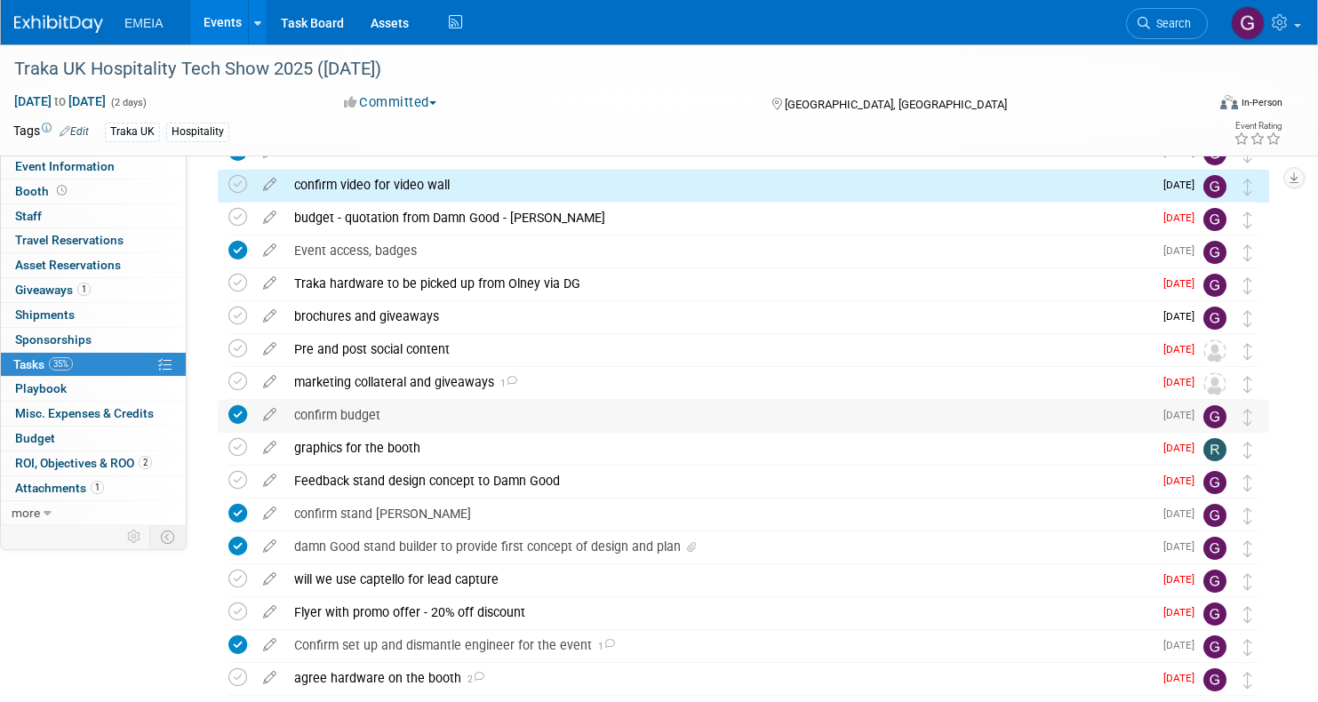
scroll to position [60, 0]
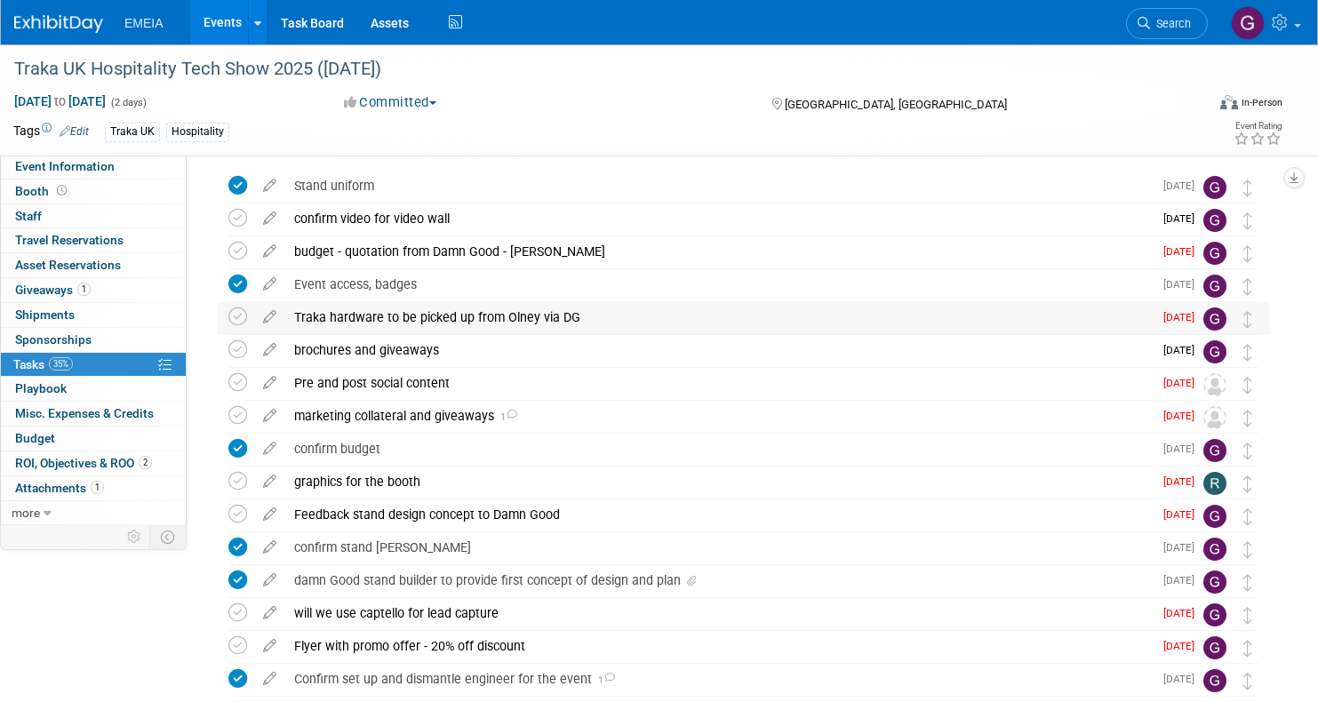
click at [375, 314] on div "Traka hardware to be picked up from Olney via DG" at bounding box center [718, 317] width 867 height 30
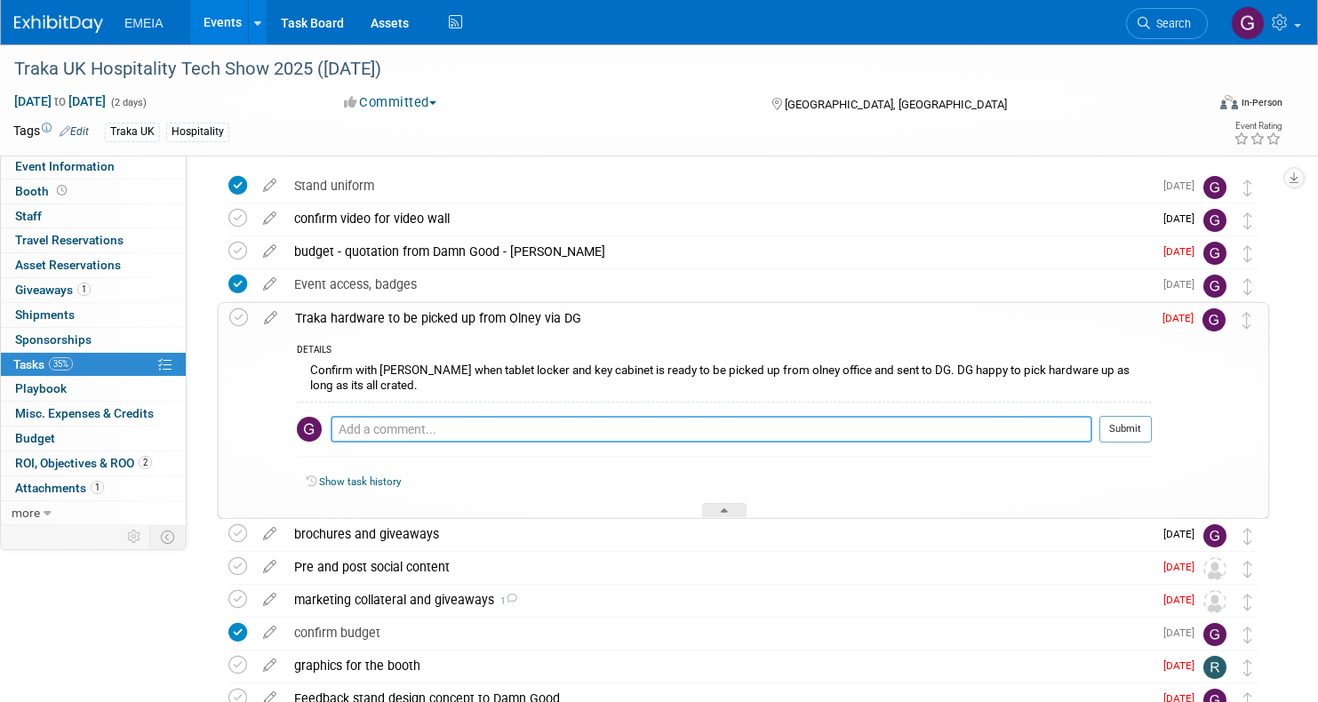
click at [382, 425] on textarea at bounding box center [710, 429] width 761 height 27
type textarea "Pick up 25 sept 2025 from olney - s touch and Tablet locker"
click at [271, 316] on icon at bounding box center [270, 314] width 31 height 22
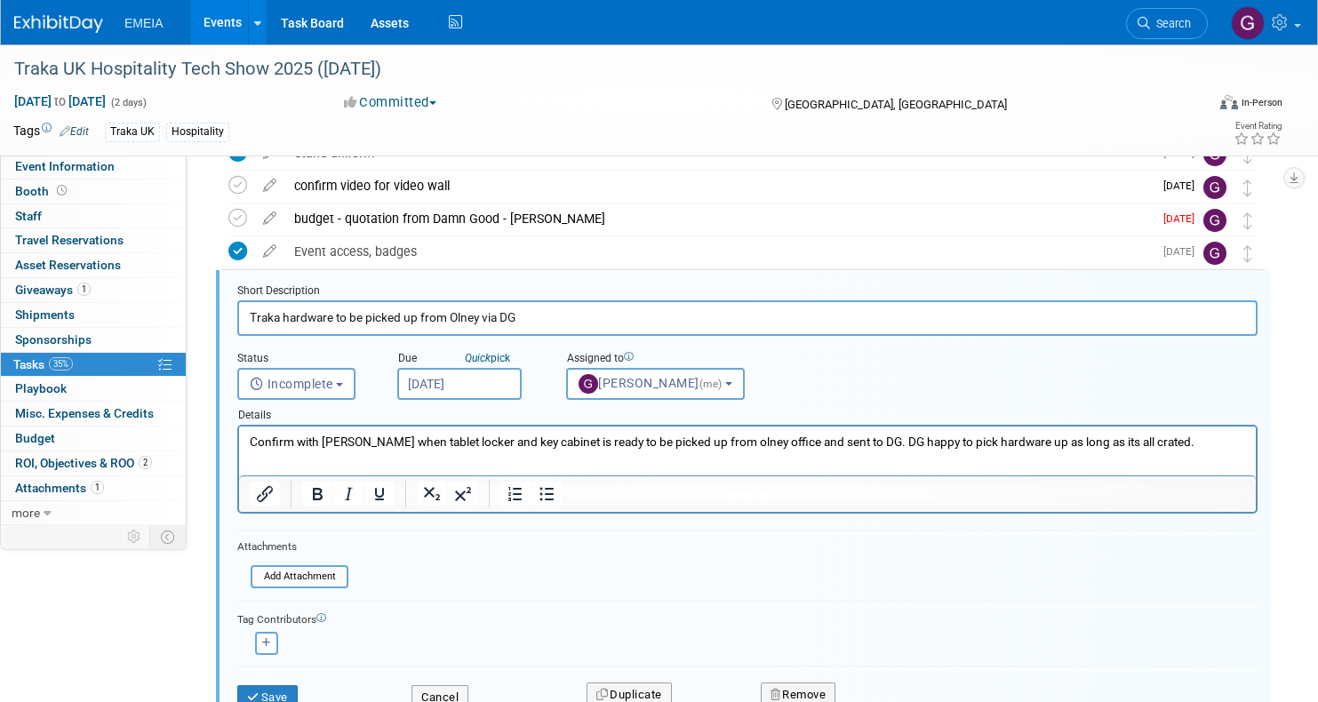
scroll to position [0, 0]
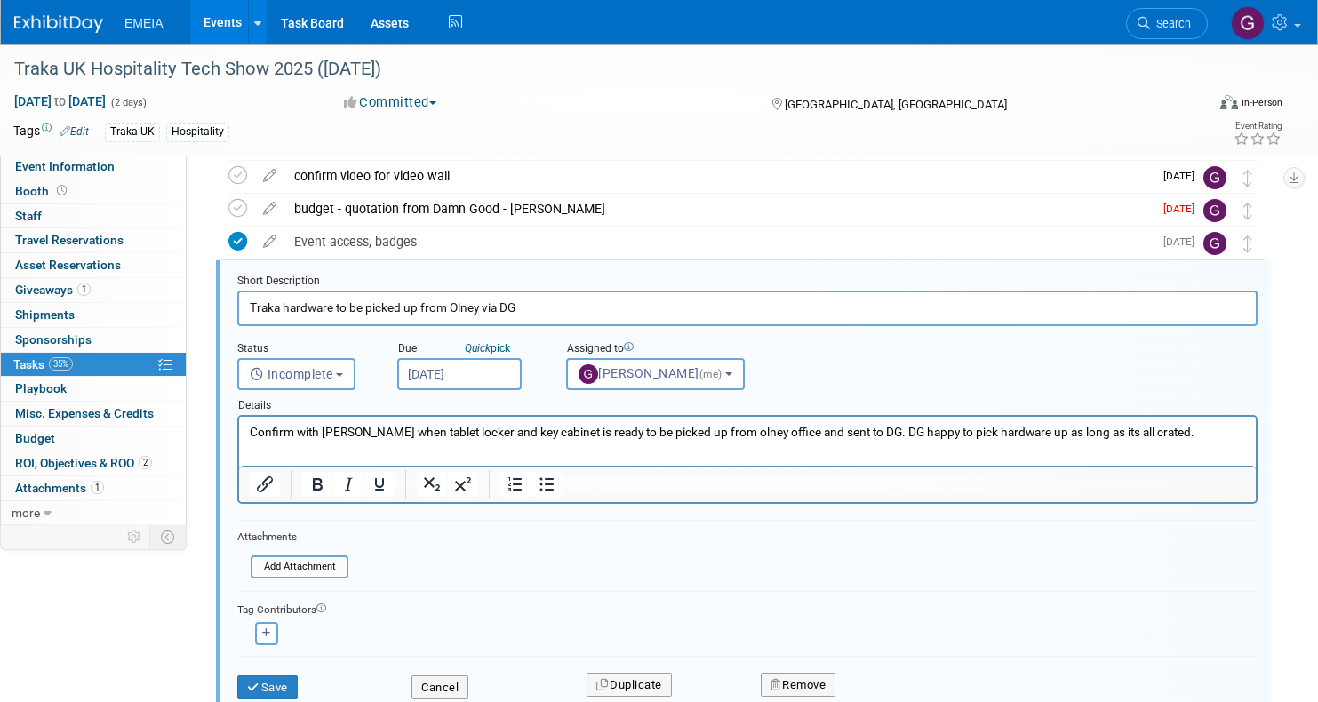
click at [431, 374] on input "Aug 21, 2025" at bounding box center [459, 374] width 124 height 32
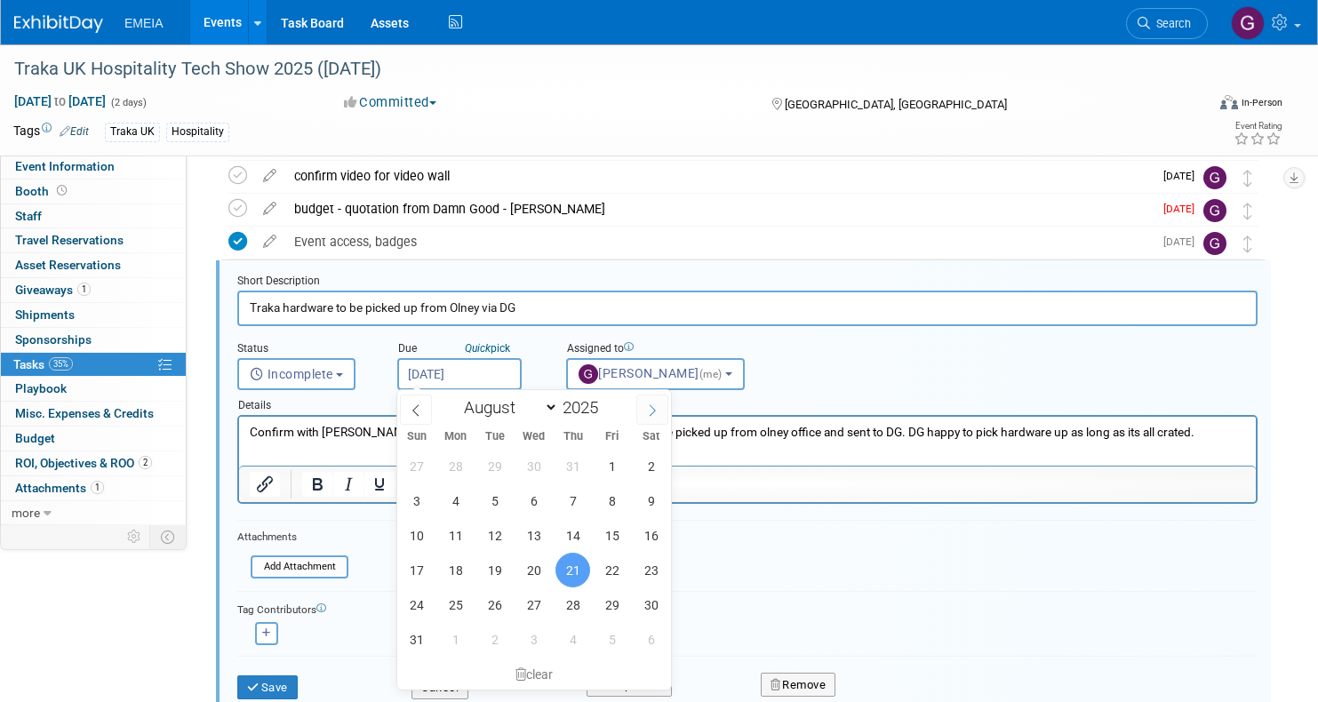
click at [650, 414] on icon at bounding box center [652, 410] width 12 height 12
select select "8"
click at [572, 570] on span "25" at bounding box center [572, 570] width 35 height 35
type input "Sep 25, 2025"
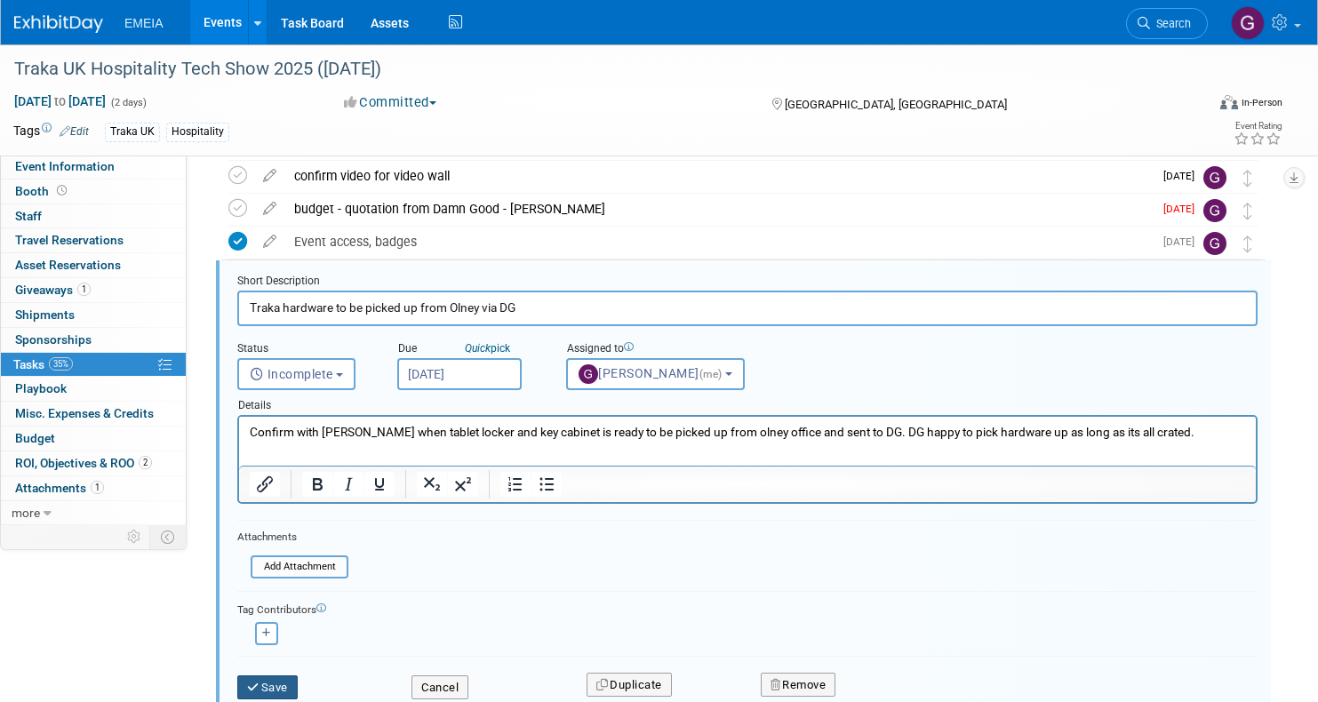
click at [277, 681] on button "Save" at bounding box center [267, 687] width 60 height 25
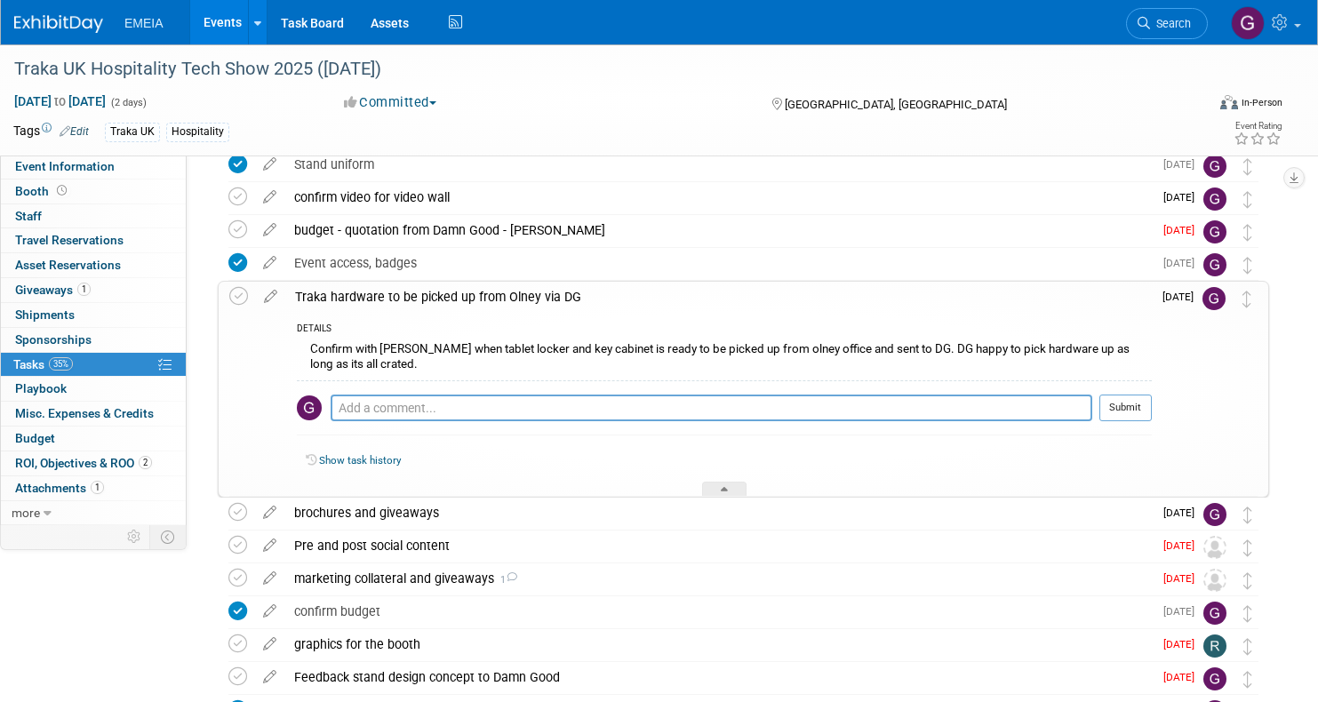
scroll to position [78, 0]
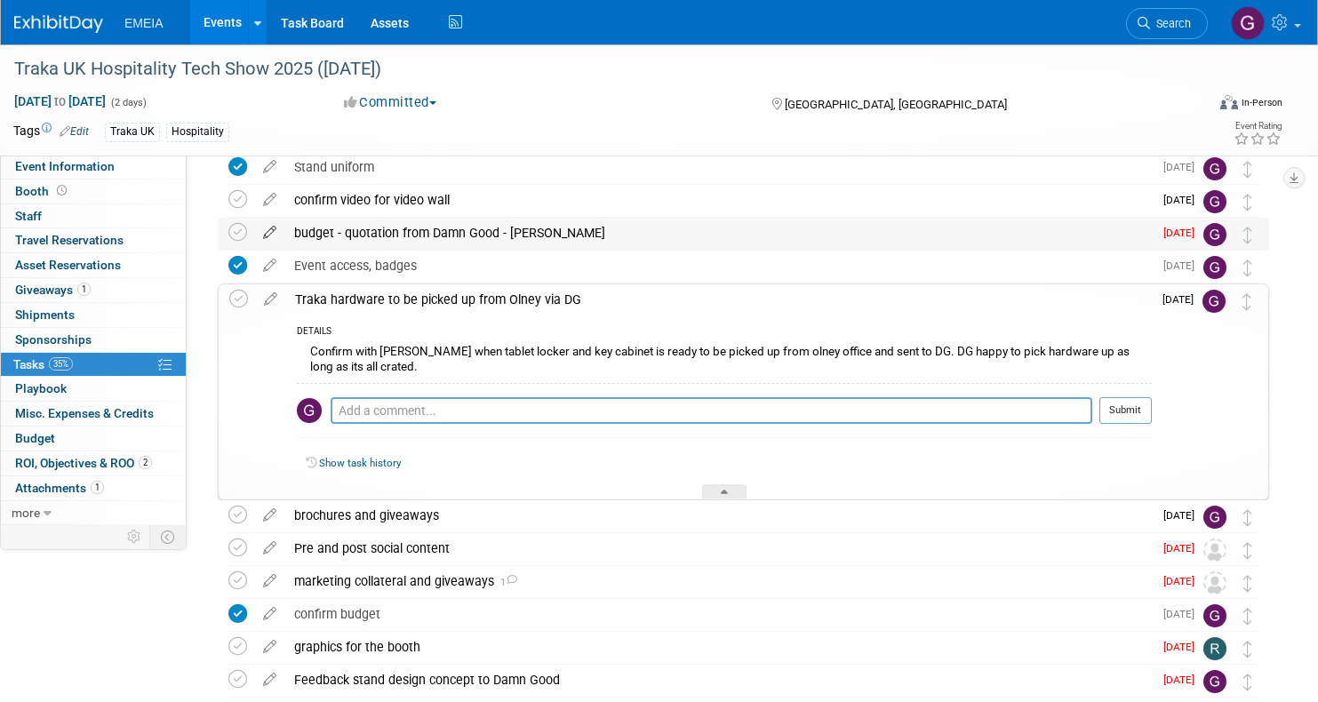
click at [272, 230] on icon at bounding box center [269, 229] width 31 height 22
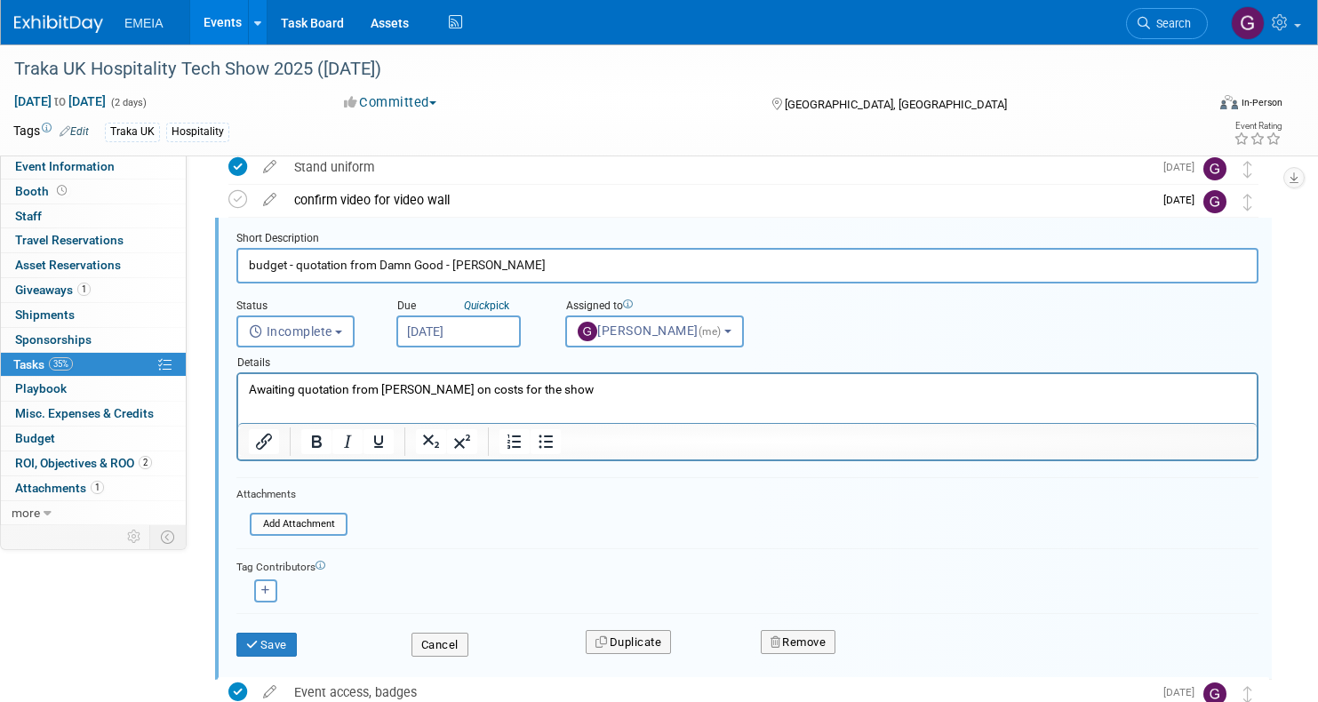
scroll to position [36, 0]
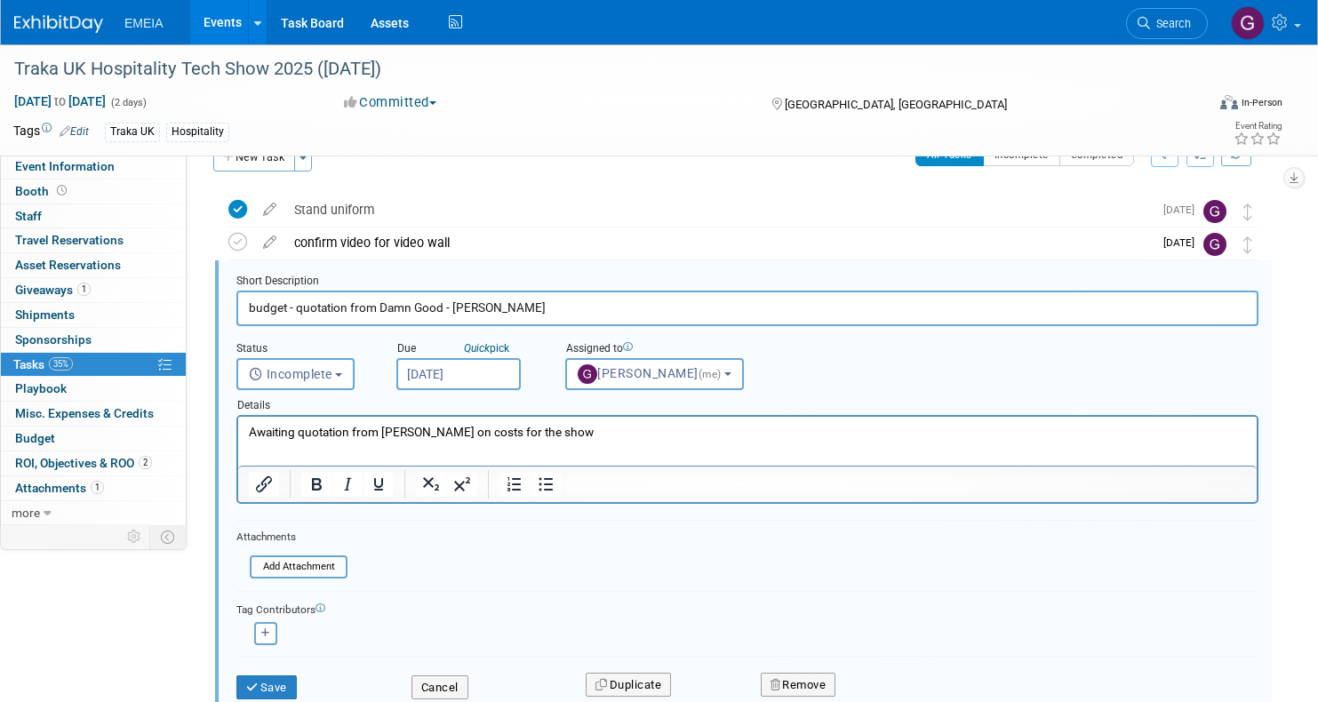
click at [428, 370] on input "Aug 26, 2025" at bounding box center [458, 374] width 124 height 32
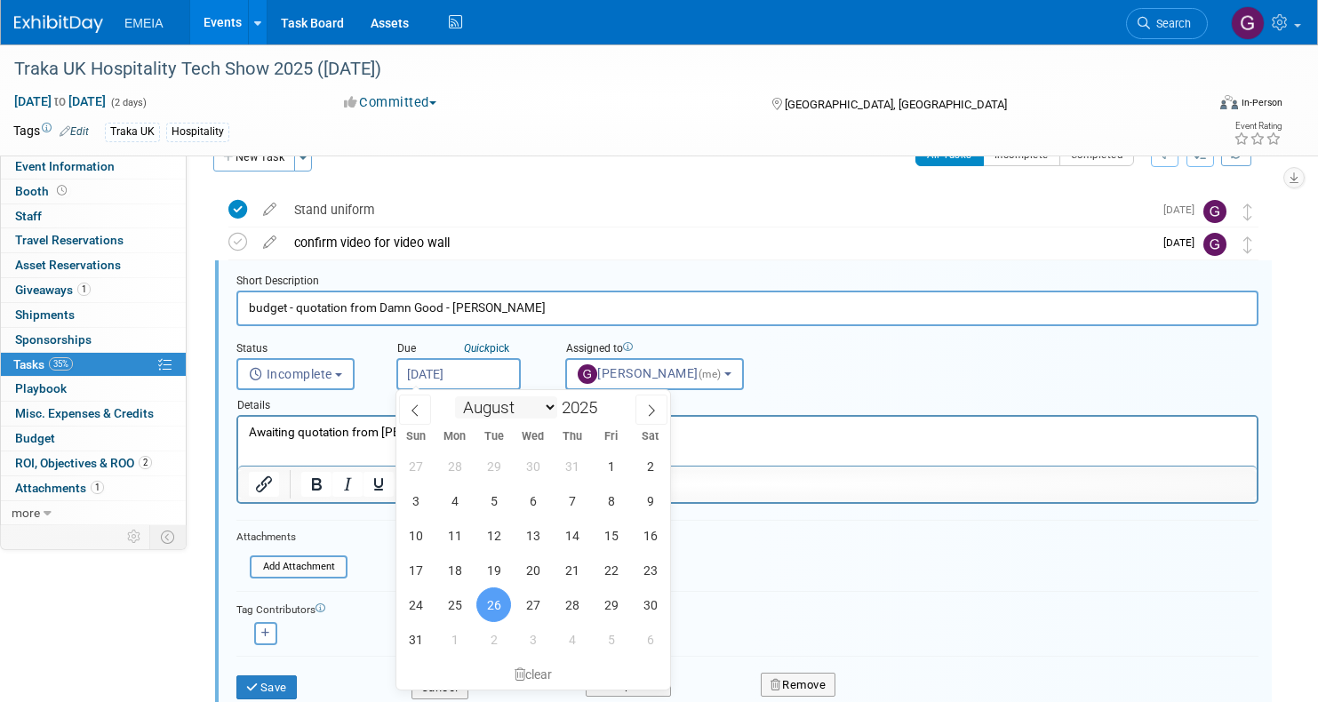
select select "8"
click at [498, 559] on span "23" at bounding box center [493, 570] width 35 height 35
type input "Sep 23, 2025"
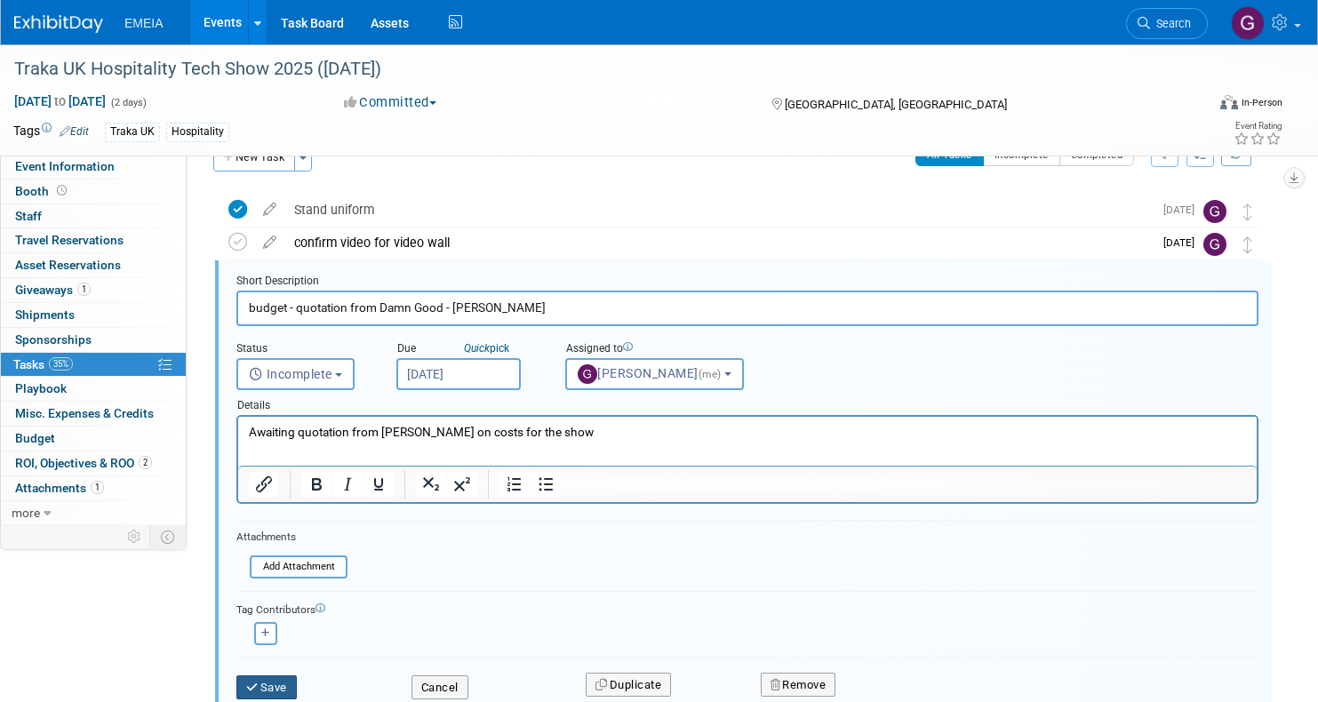
click at [283, 681] on button "Save" at bounding box center [266, 687] width 60 height 25
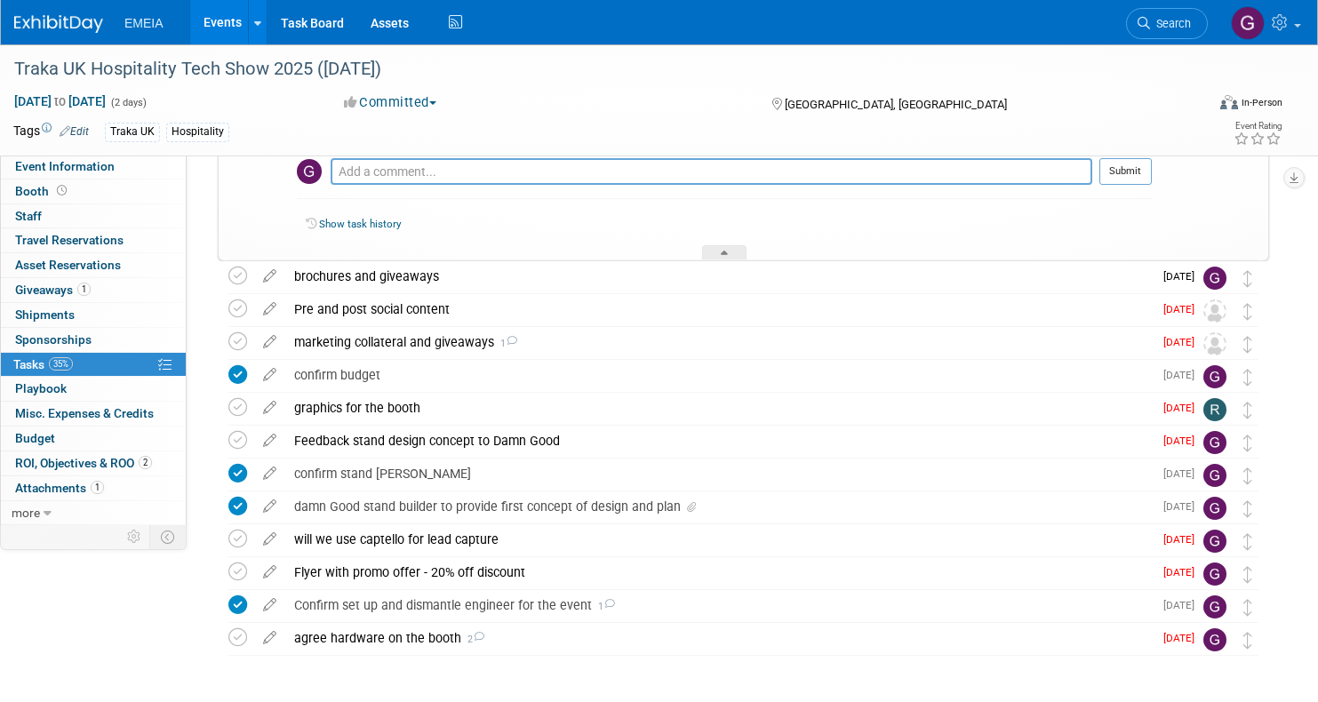
scroll to position [351, 0]
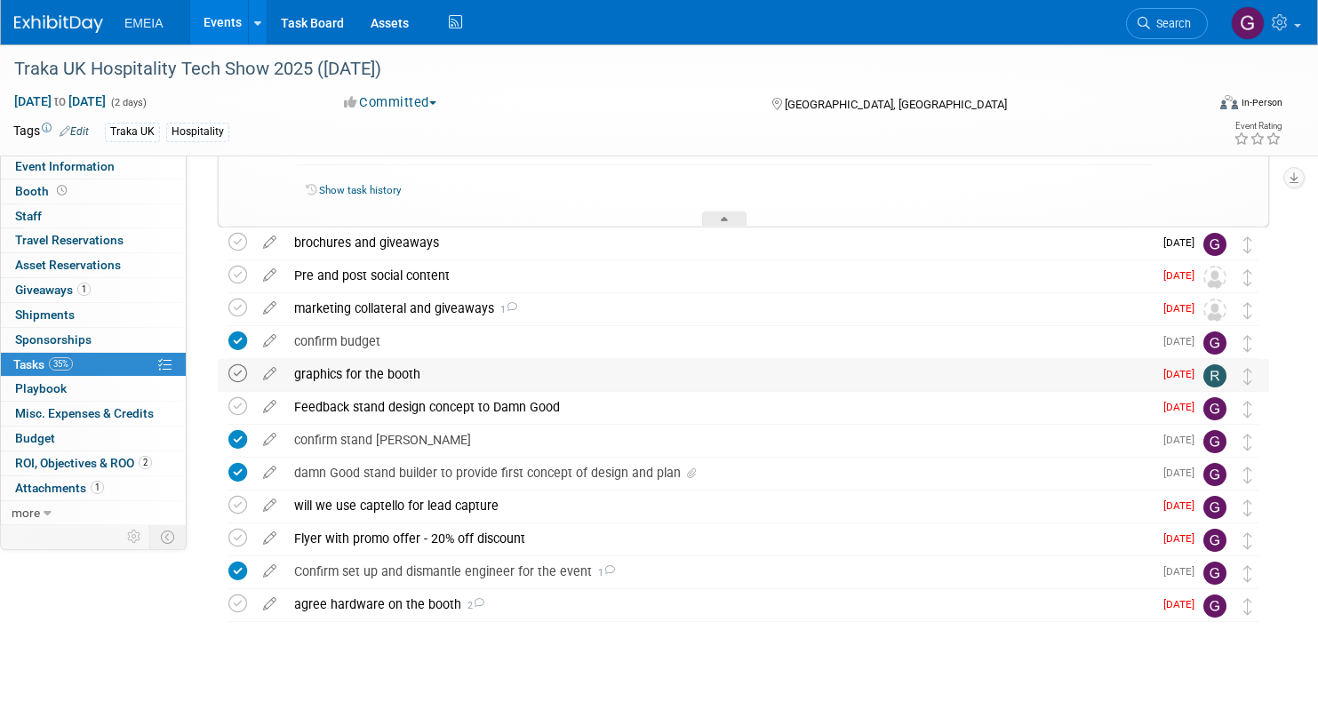
click at [244, 372] on icon at bounding box center [237, 373] width 19 height 19
click at [235, 398] on icon at bounding box center [237, 406] width 19 height 19
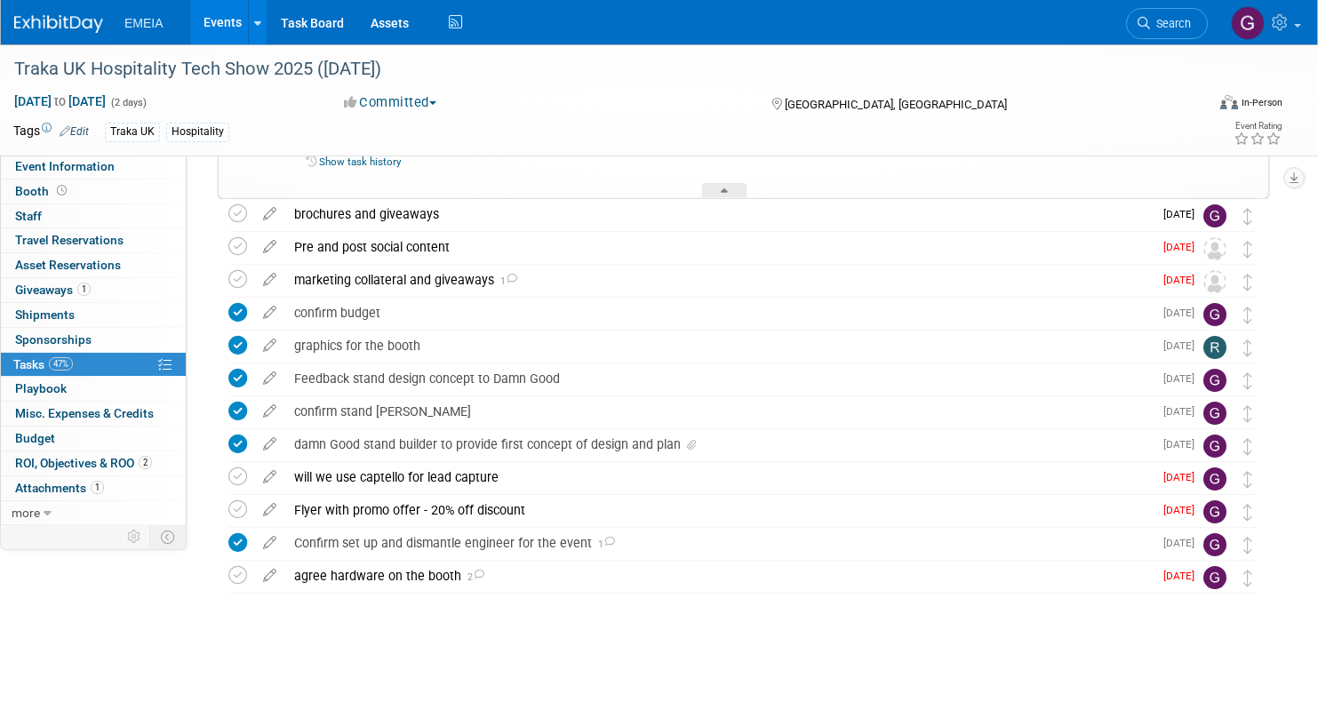
scroll to position [378, 0]
click at [270, 474] on icon at bounding box center [269, 474] width 31 height 22
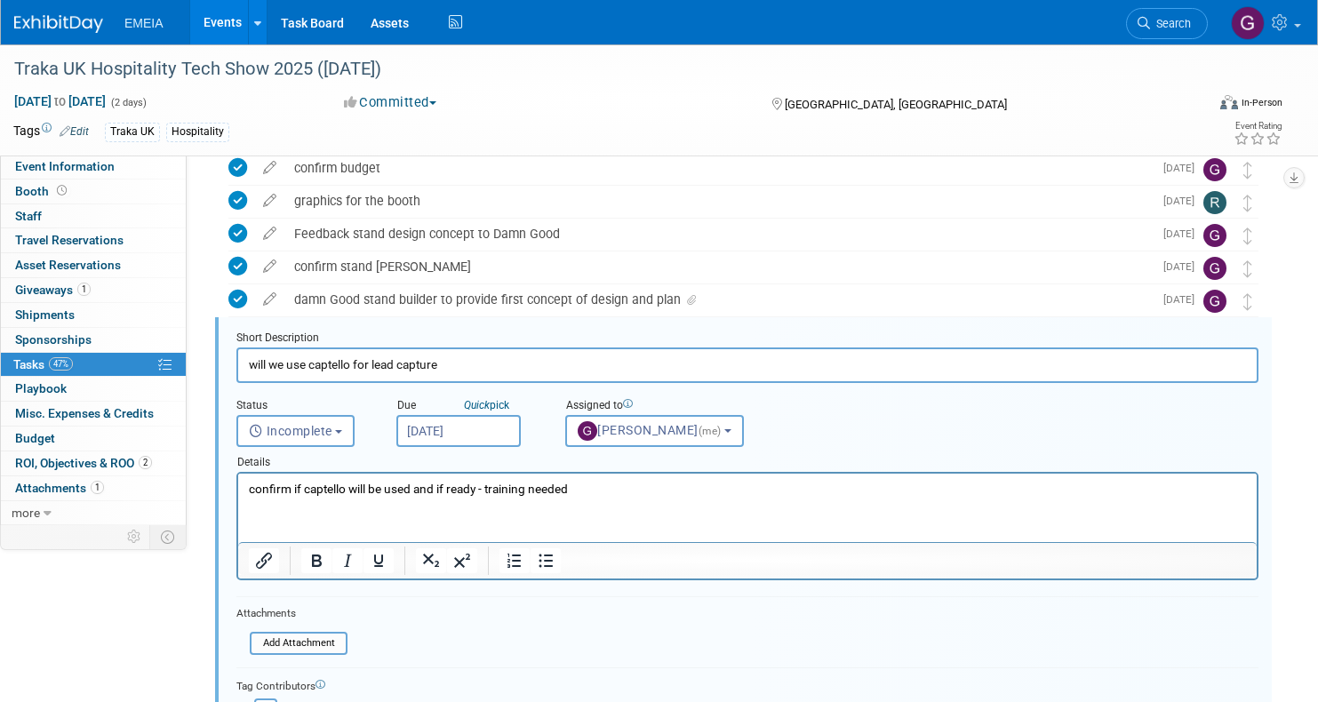
scroll to position [581, 0]
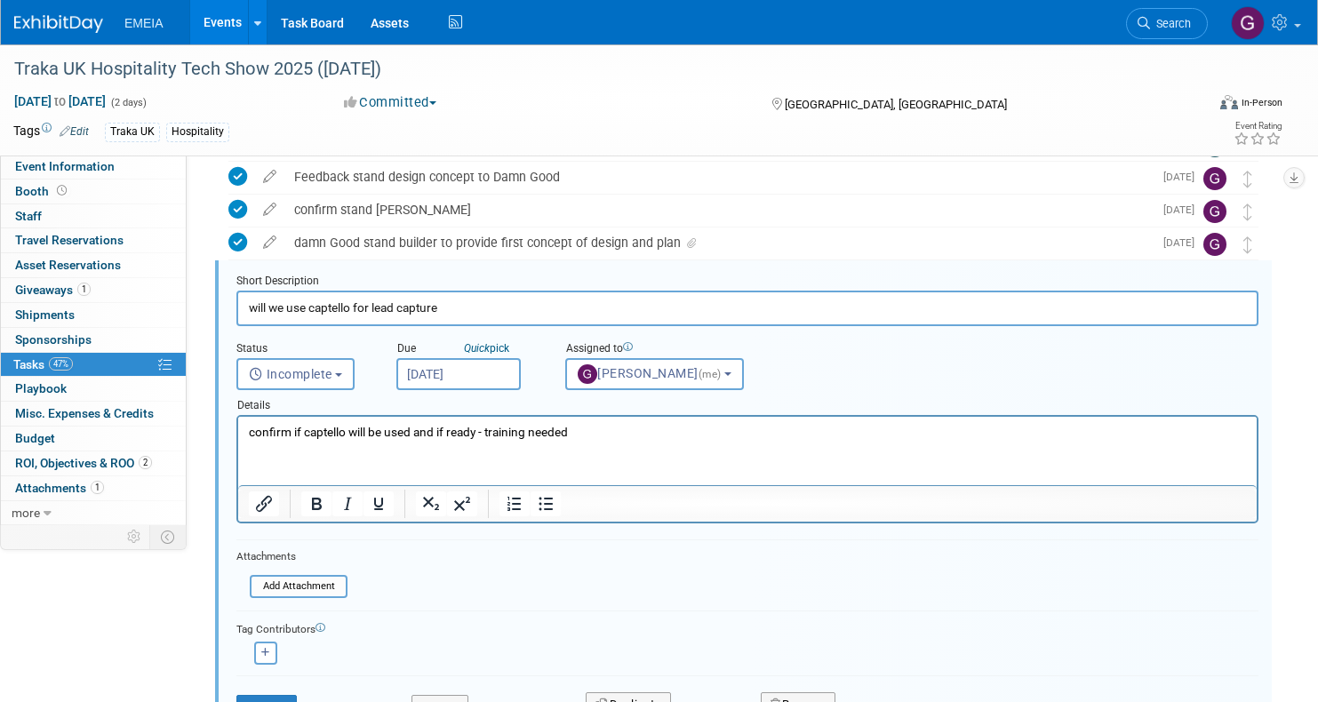
click at [455, 373] on input "Sep 4, 2025" at bounding box center [458, 374] width 124 height 32
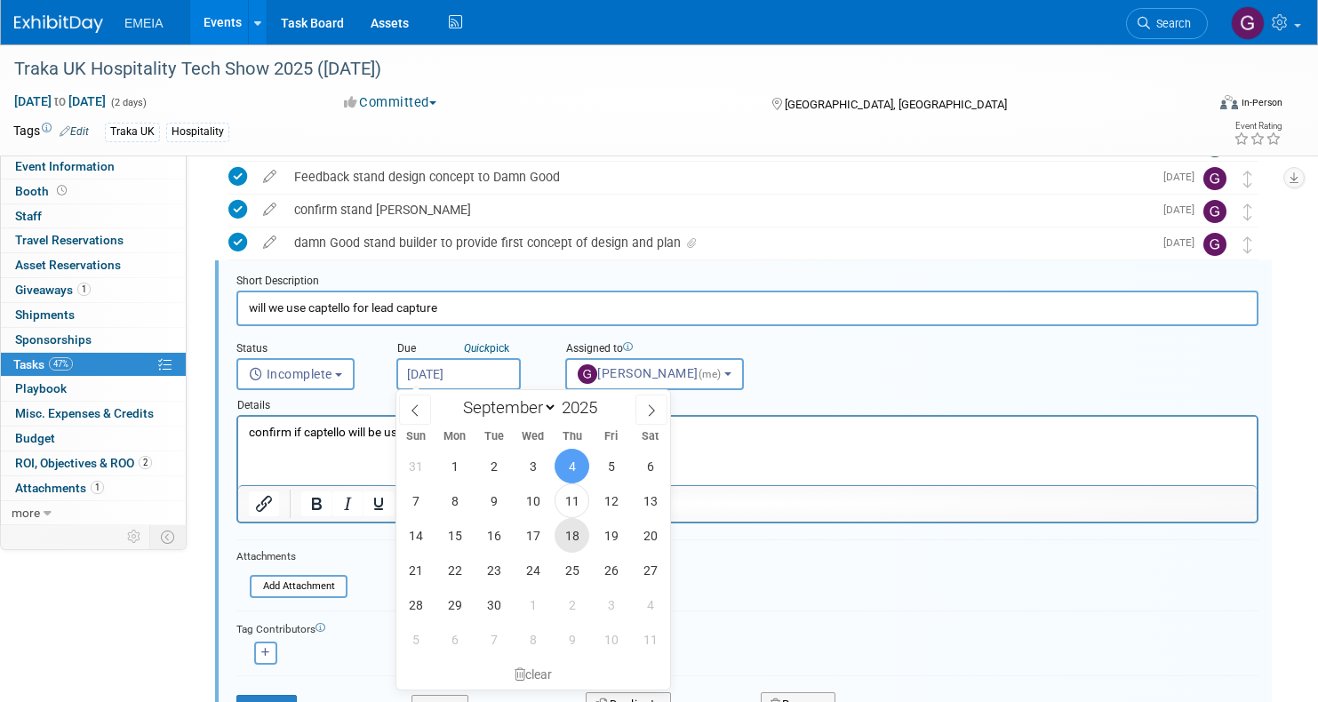
click at [577, 532] on span "18" at bounding box center [571, 535] width 35 height 35
type input "Sep 18, 2025"
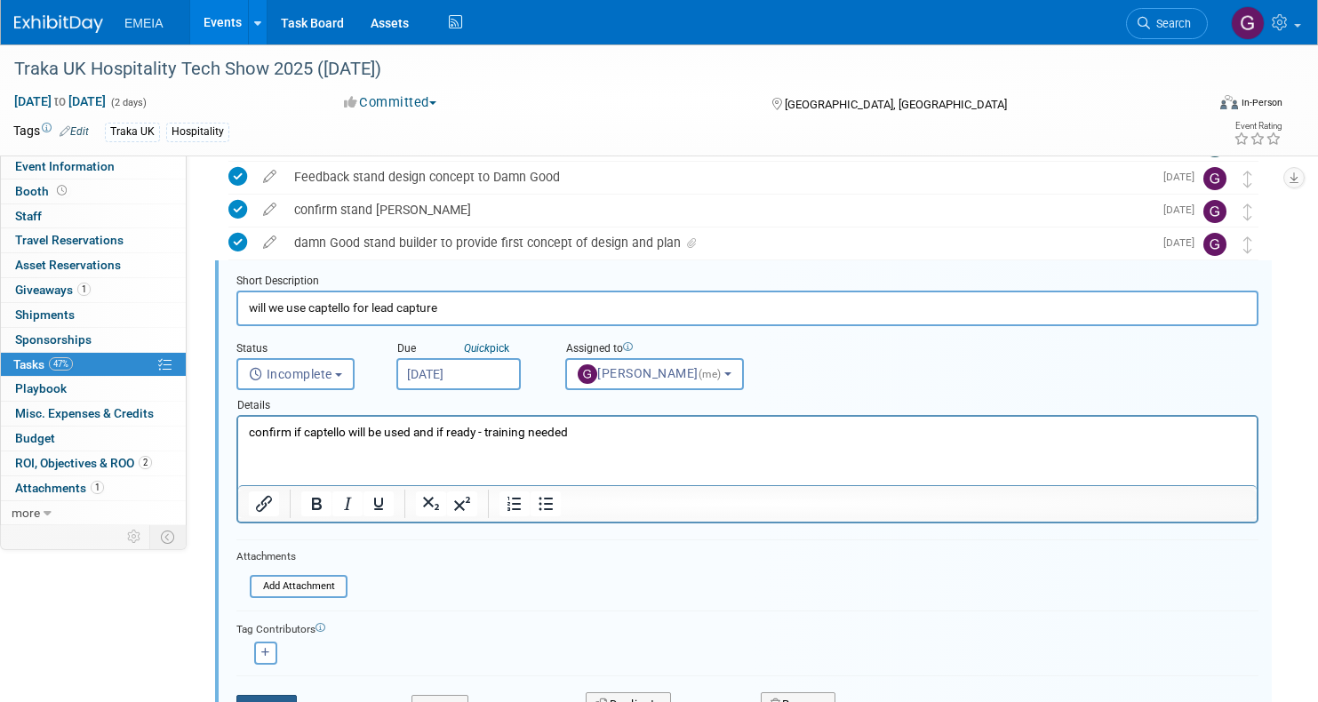
click at [285, 695] on button "Save" at bounding box center [266, 707] width 60 height 25
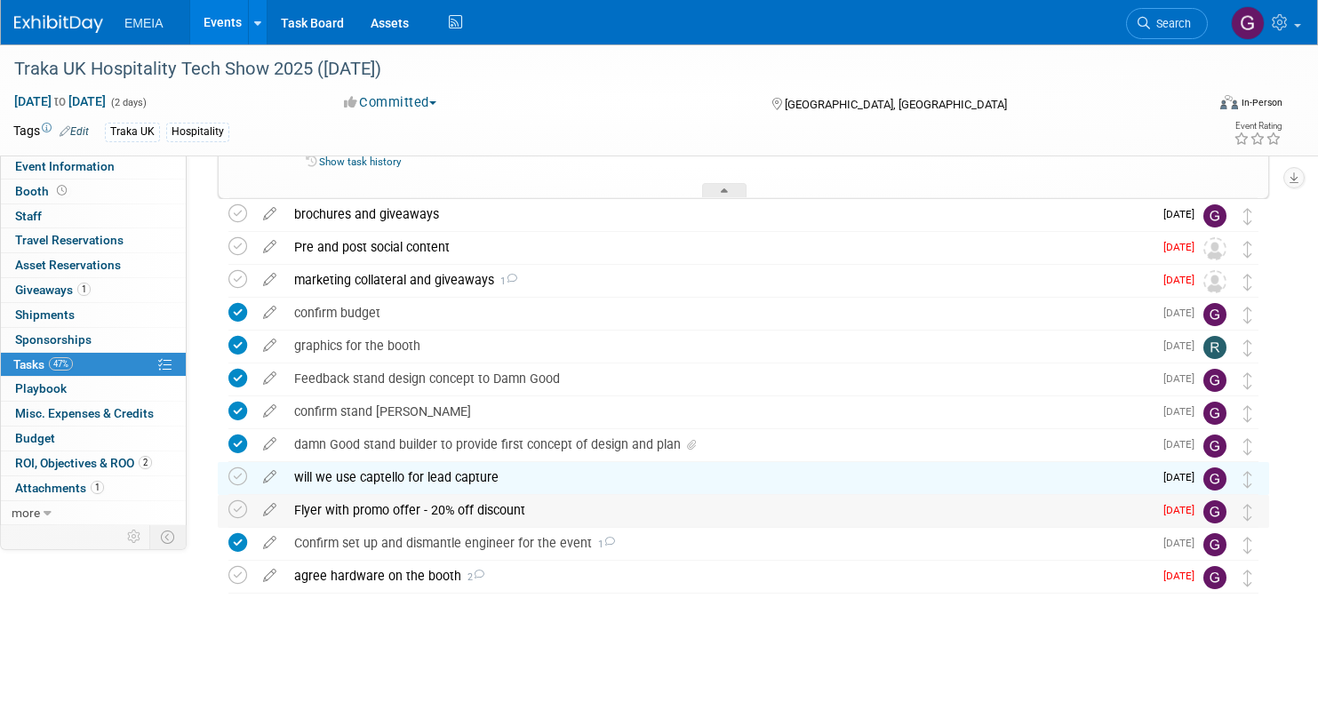
scroll to position [378, 0]
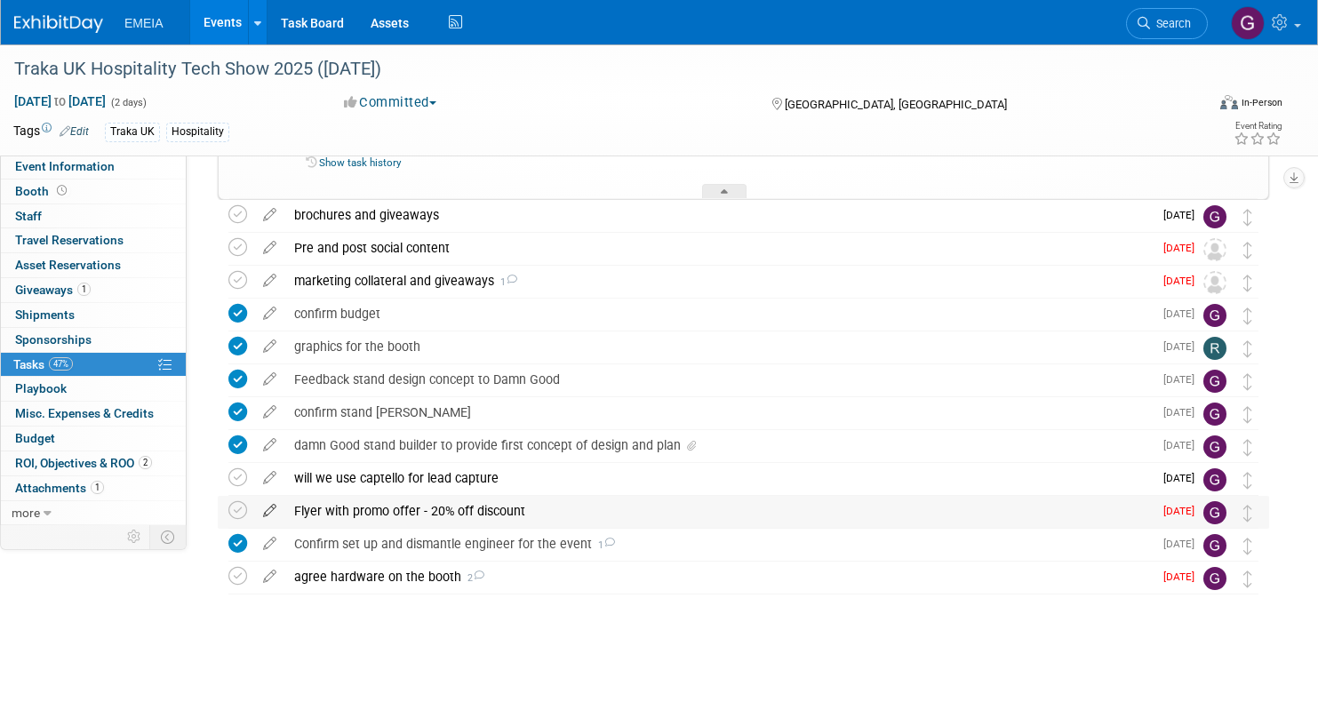
click at [273, 507] on icon at bounding box center [269, 507] width 31 height 22
select select "8"
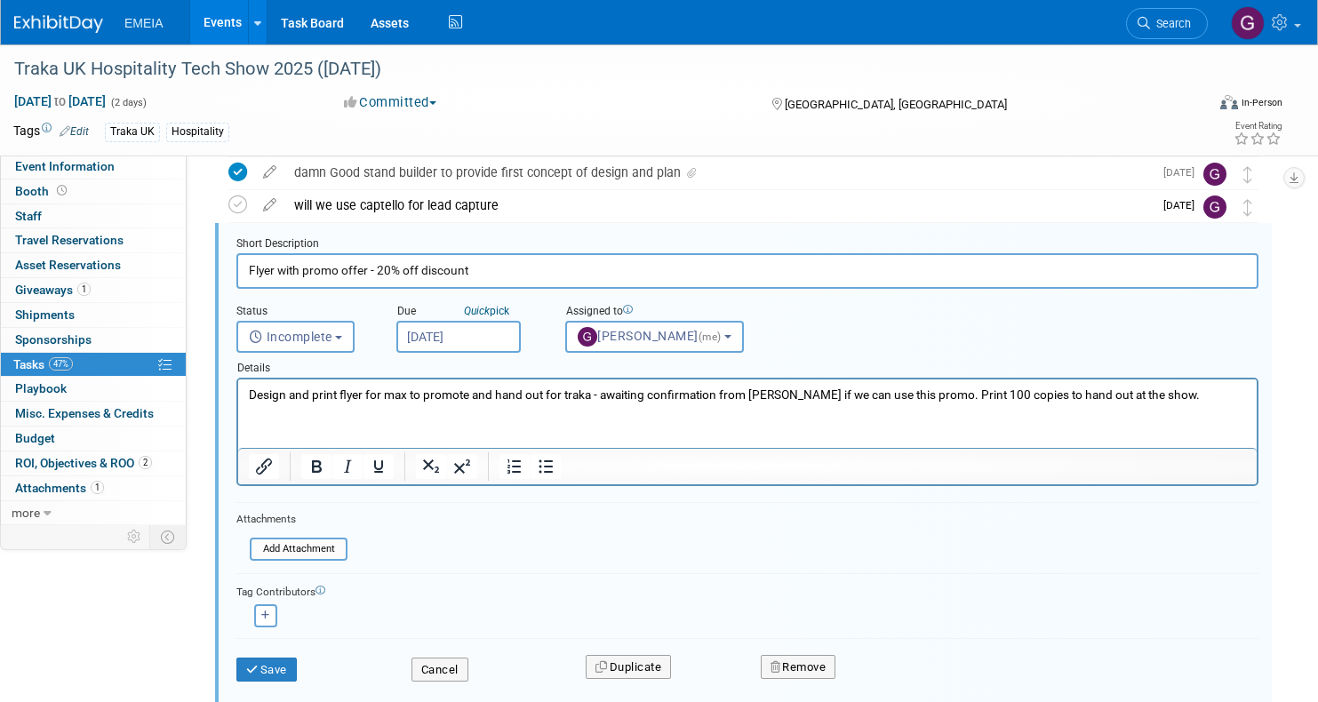
scroll to position [685, 0]
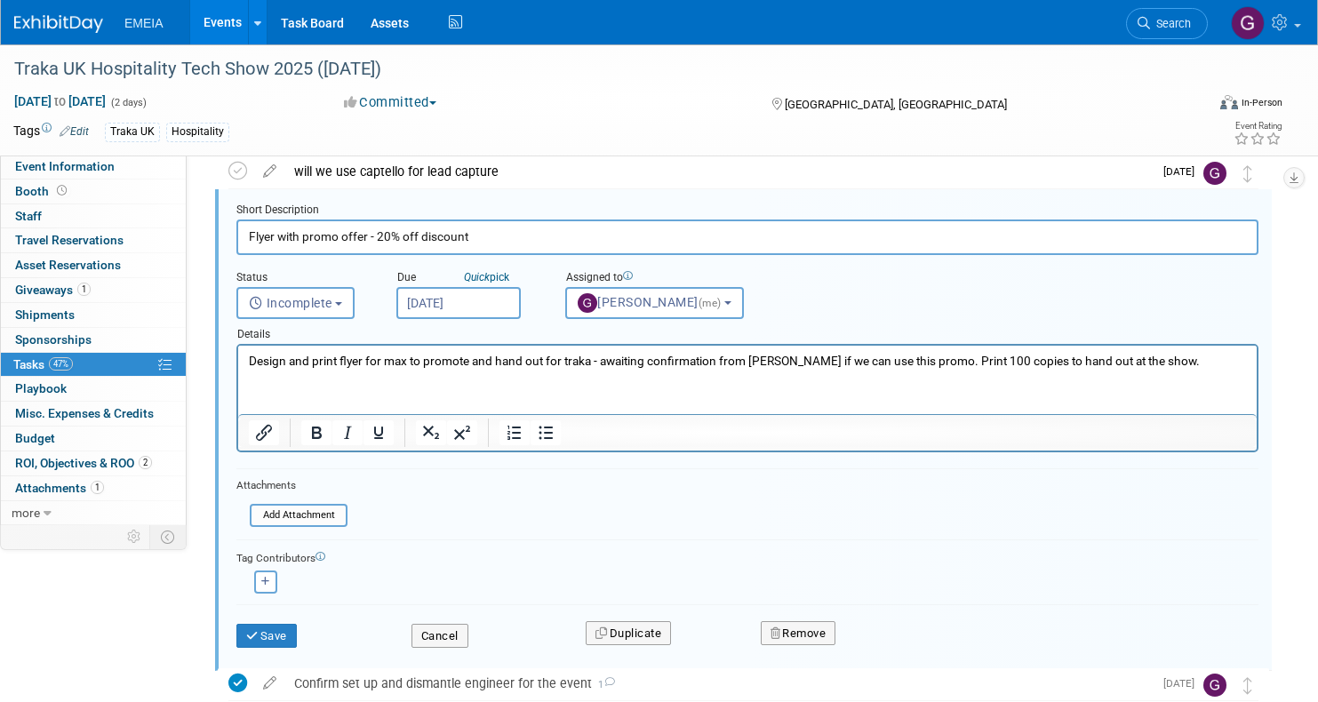
click at [453, 294] on input "Sep 4, 2025" at bounding box center [458, 303] width 124 height 32
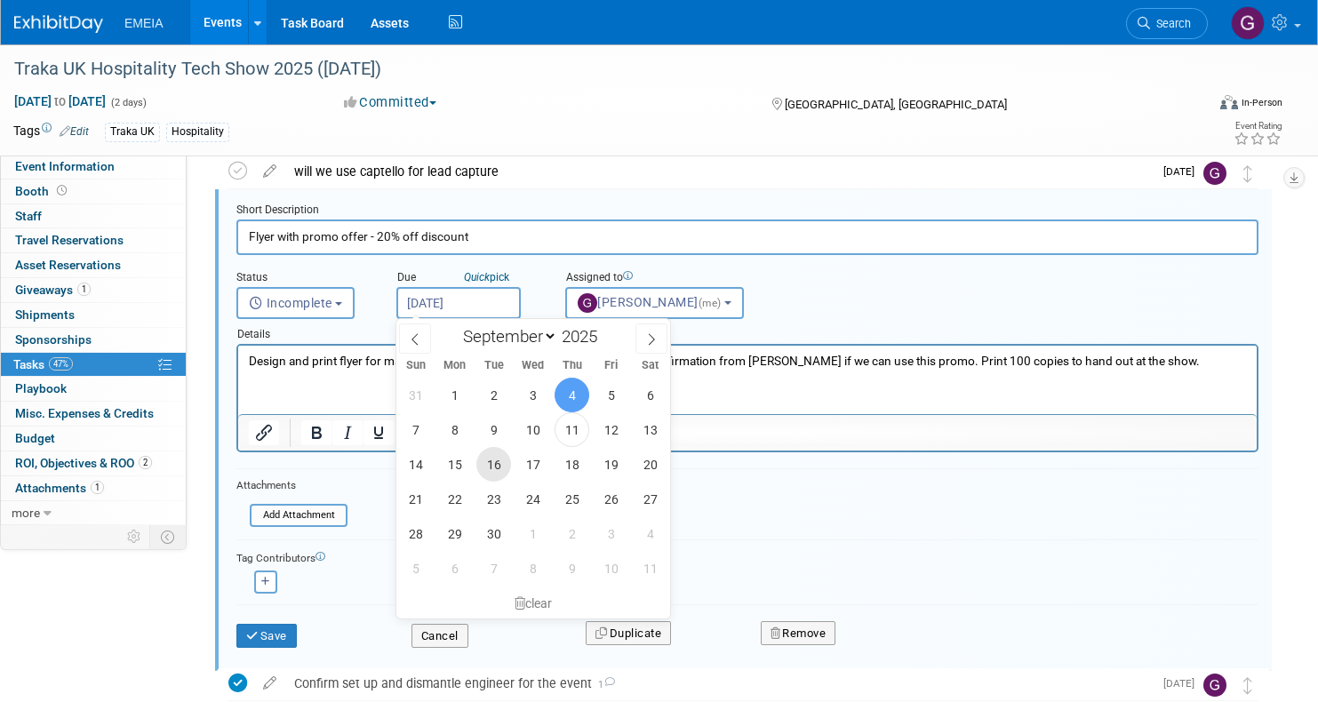
click at [492, 469] on span "16" at bounding box center [493, 464] width 35 height 35
type input "Sep 16, 2025"
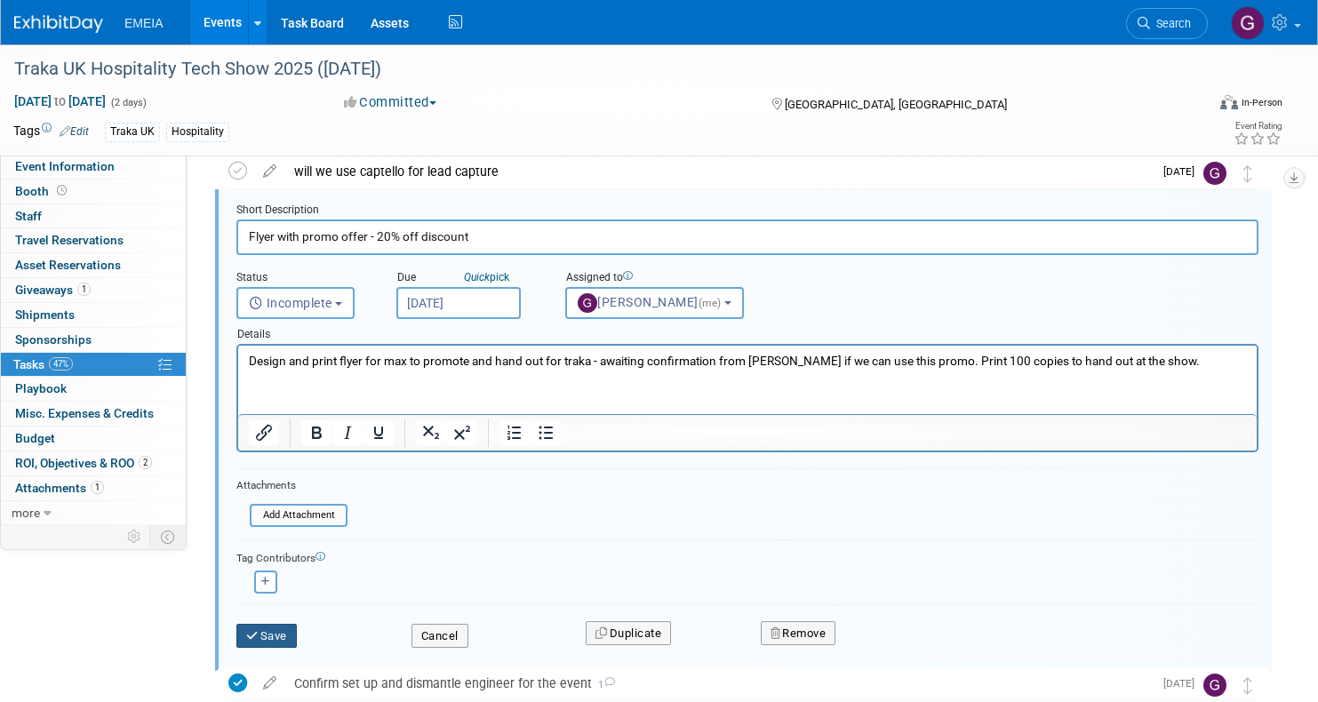
click at [275, 631] on button "Save" at bounding box center [266, 636] width 60 height 25
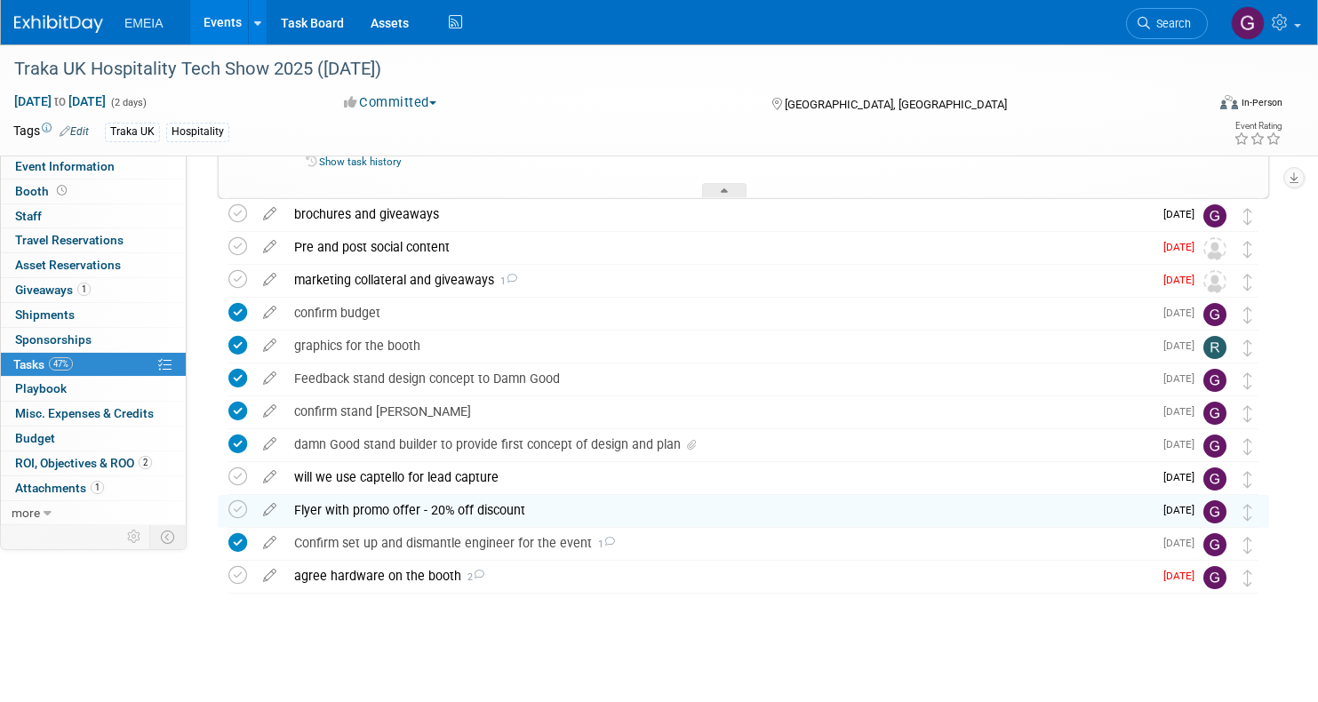
scroll to position [378, 0]
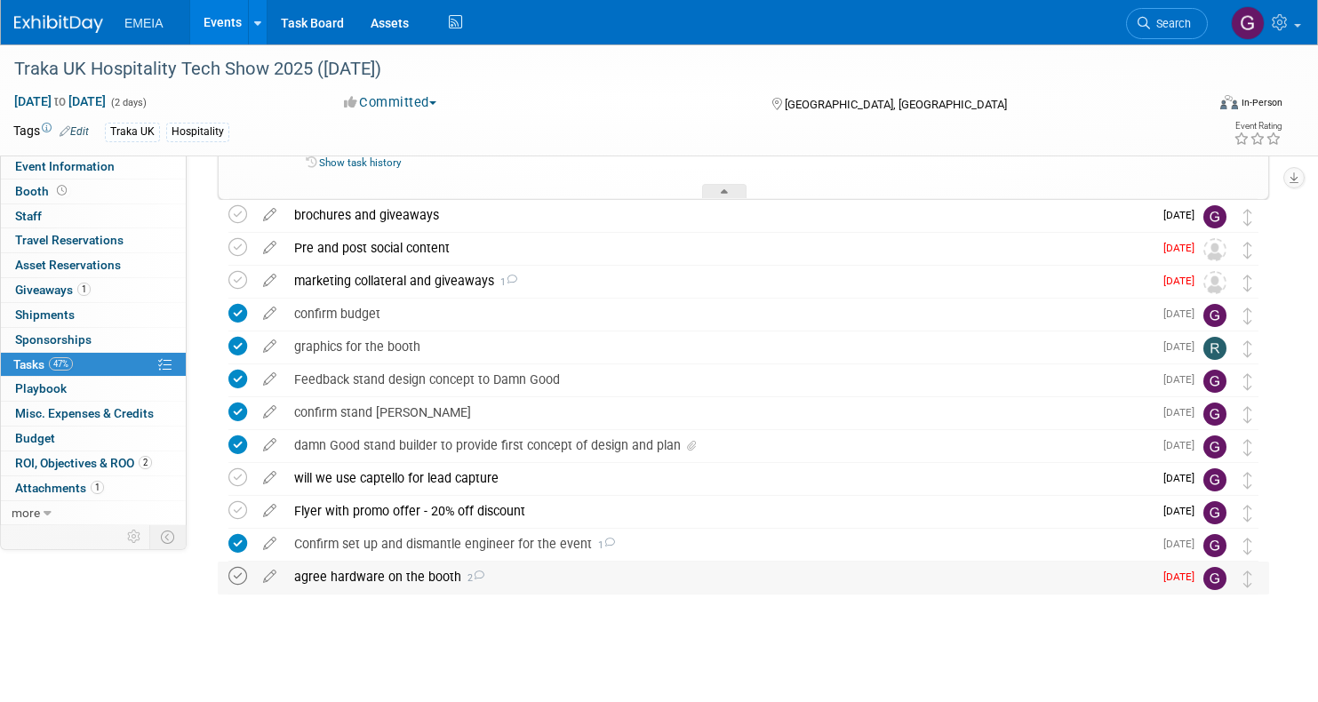
click at [243, 576] on icon at bounding box center [237, 576] width 19 height 19
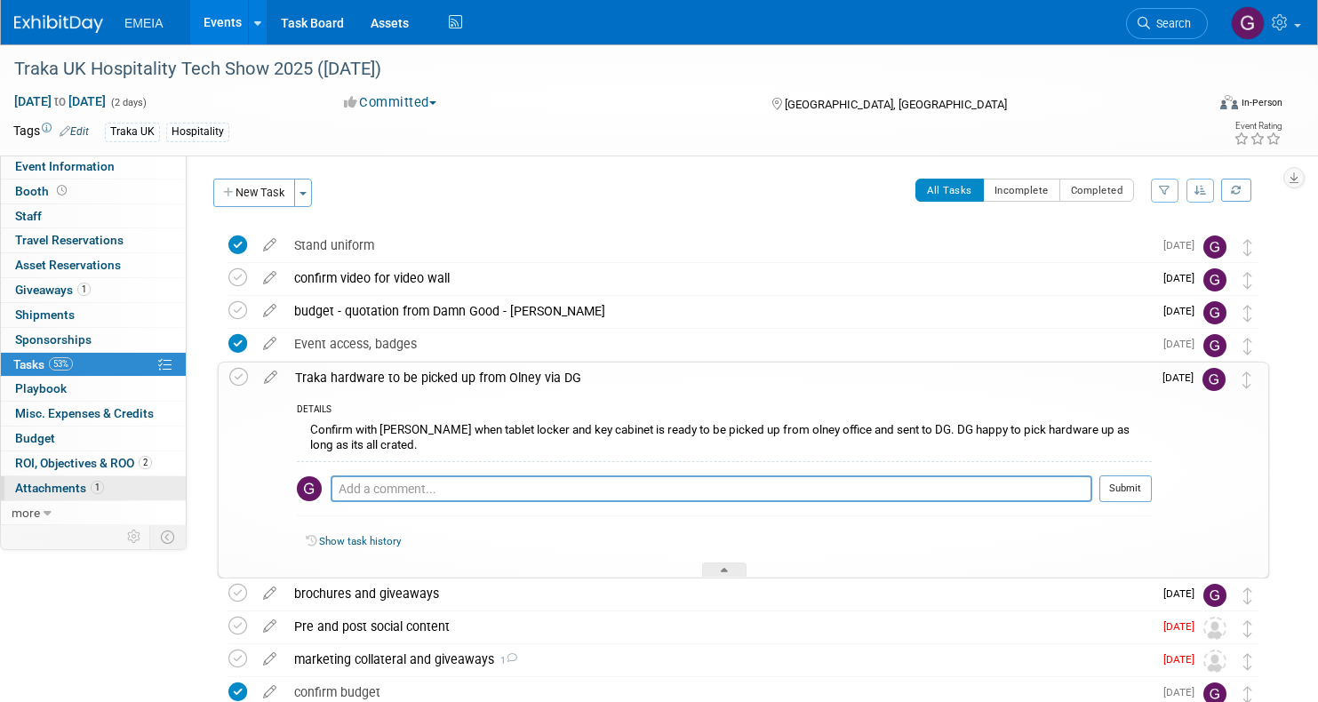
scroll to position [0, 0]
click at [58, 386] on span "Playbook 0" at bounding box center [41, 388] width 52 height 14
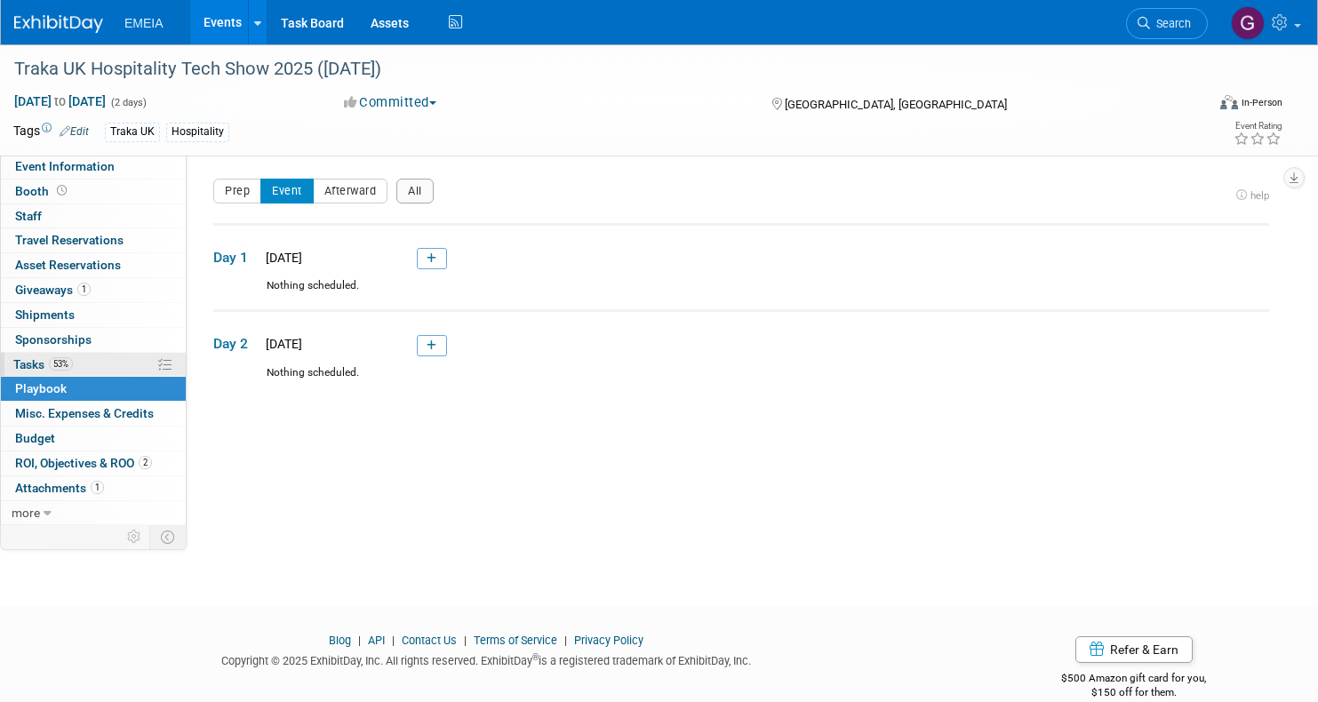
click at [48, 357] on span "Tasks 53%" at bounding box center [43, 364] width 60 height 14
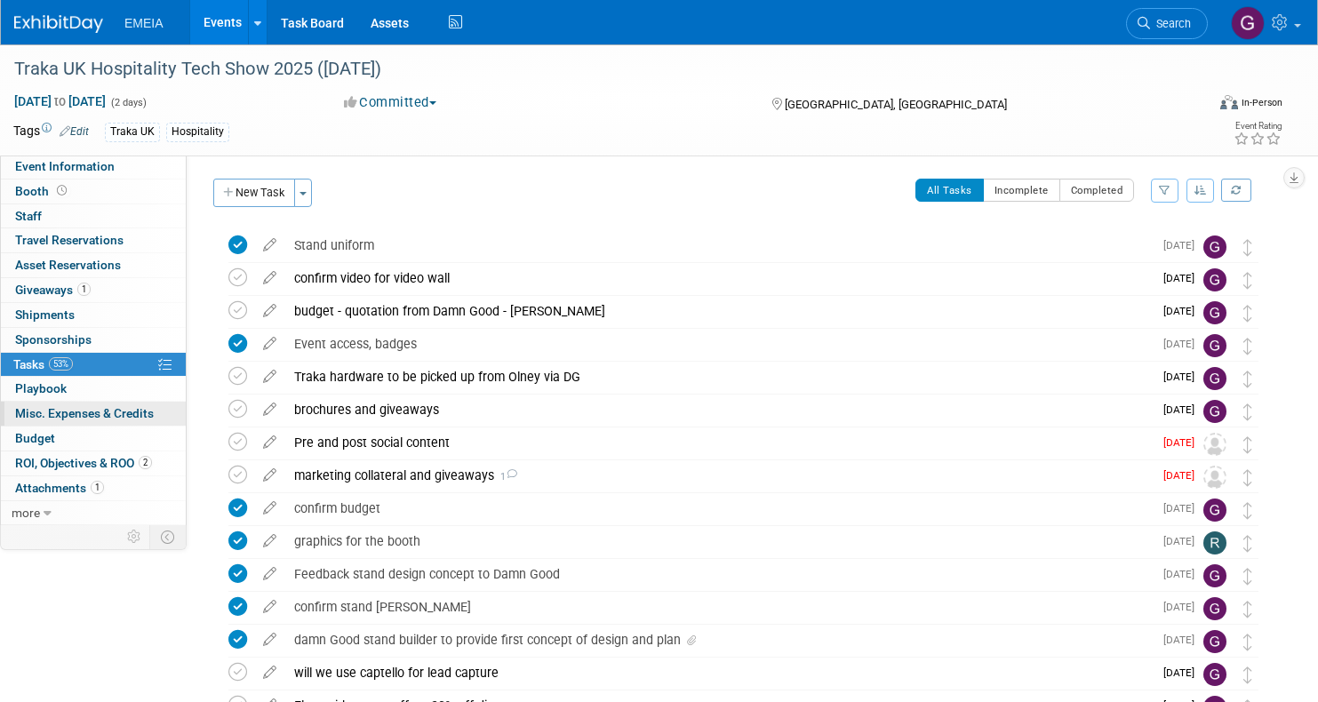
click at [50, 414] on link "0 Misc. Expenses & Credits 0" at bounding box center [93, 414] width 185 height 24
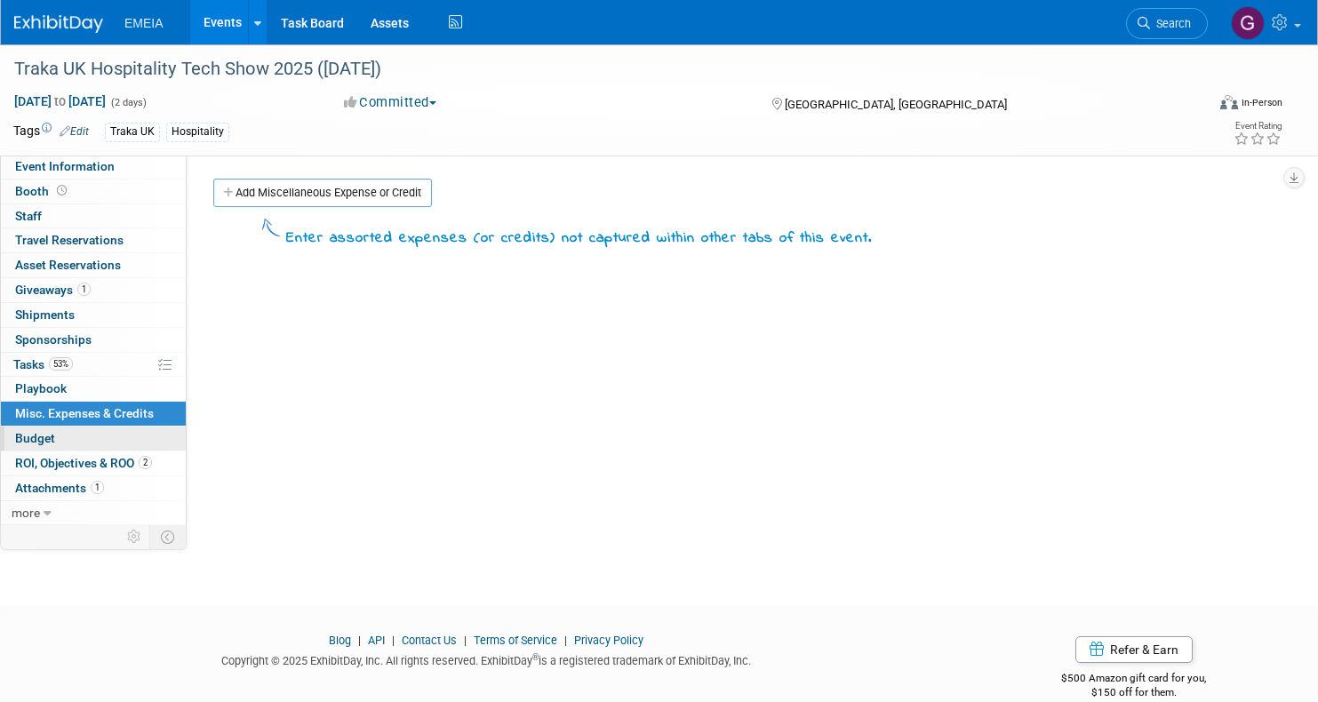
click at [35, 431] on span "Budget" at bounding box center [35, 438] width 40 height 14
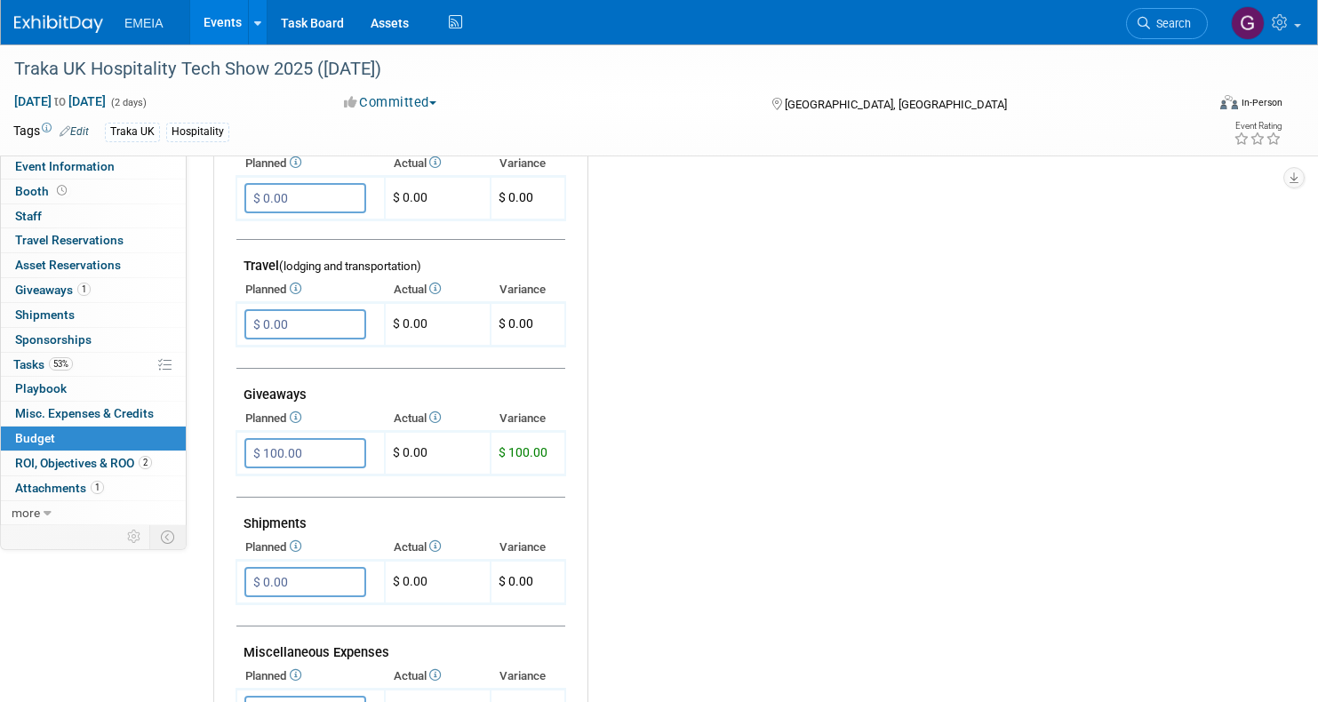
scroll to position [682, 0]
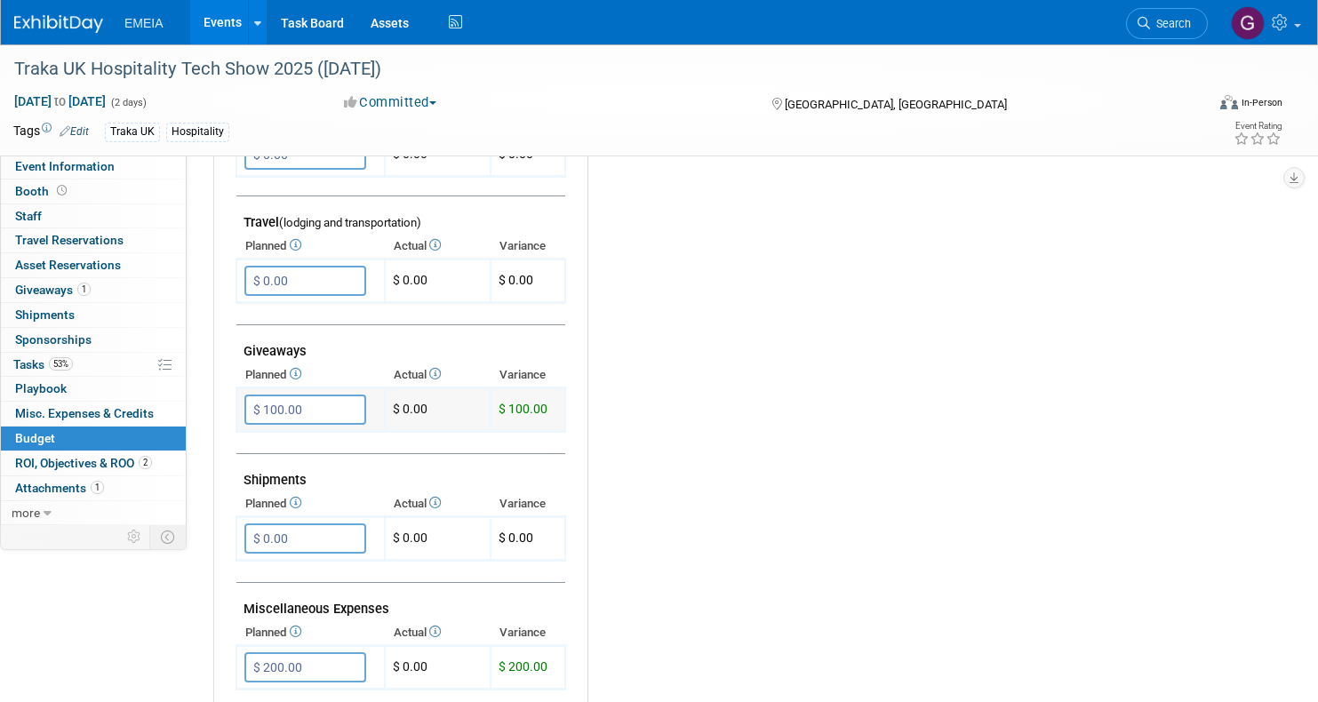
click at [316, 396] on input "$ 100.00" at bounding box center [305, 409] width 122 height 30
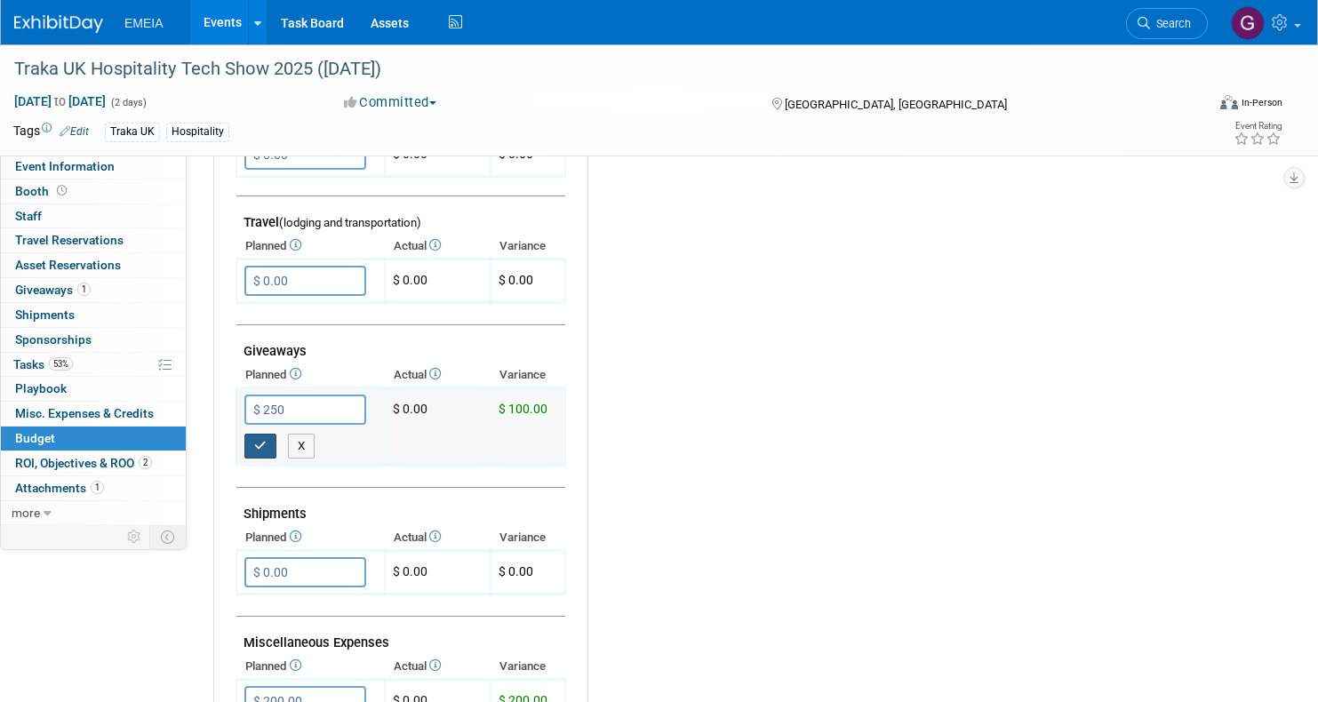
type input "$ 250.00"
click at [262, 440] on icon "button" at bounding box center [260, 446] width 12 height 12
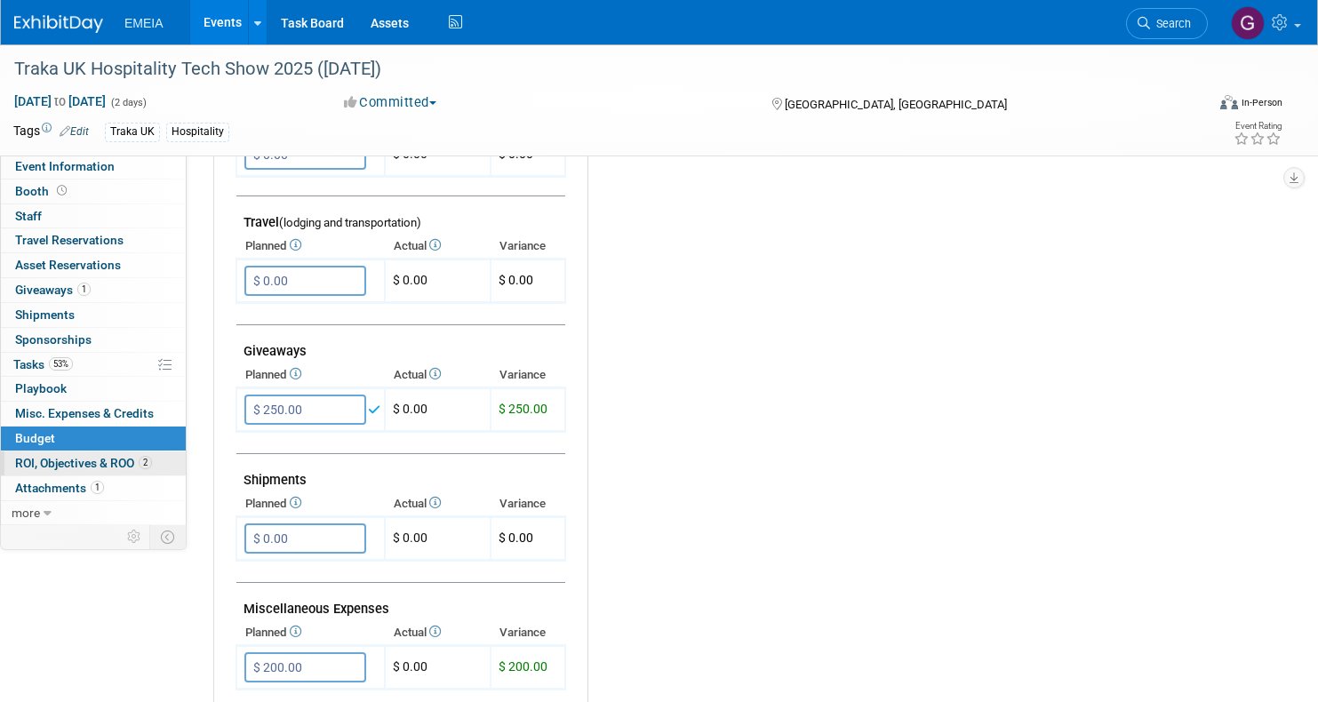
click at [97, 456] on span "ROI, Objectives & ROO 2" at bounding box center [83, 463] width 137 height 14
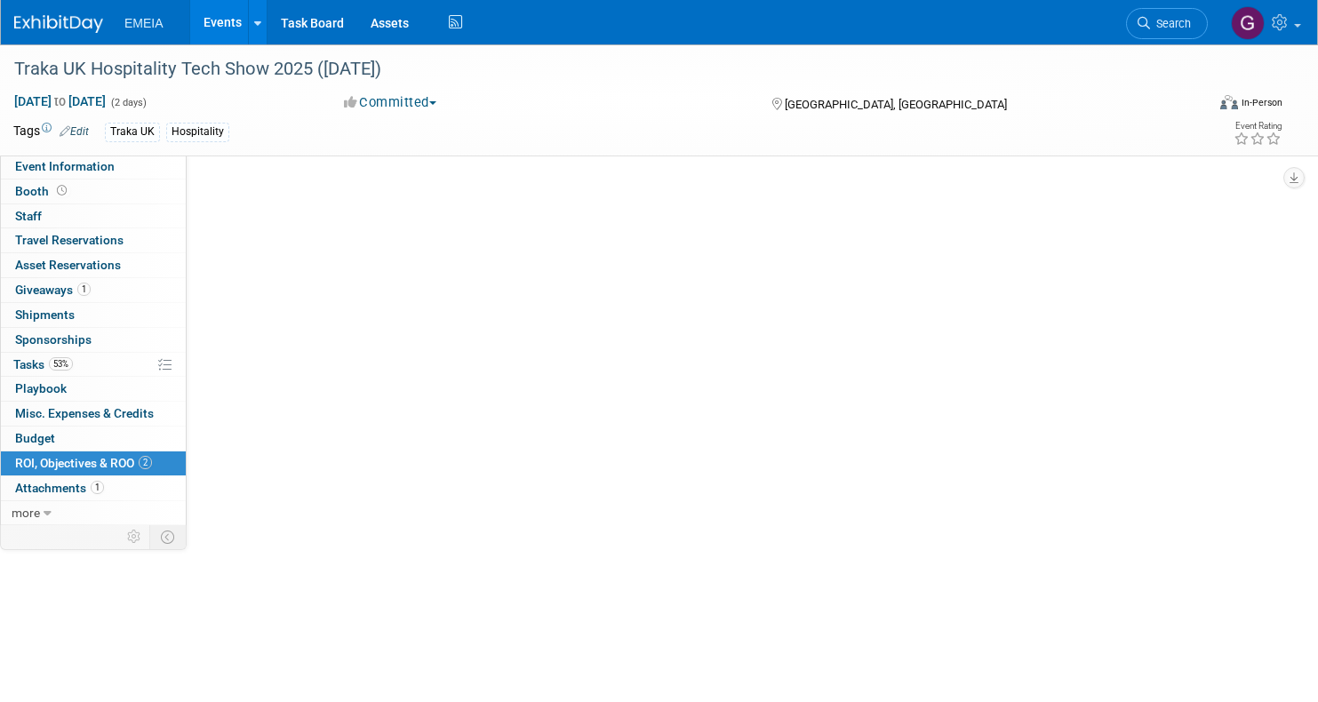
scroll to position [0, 0]
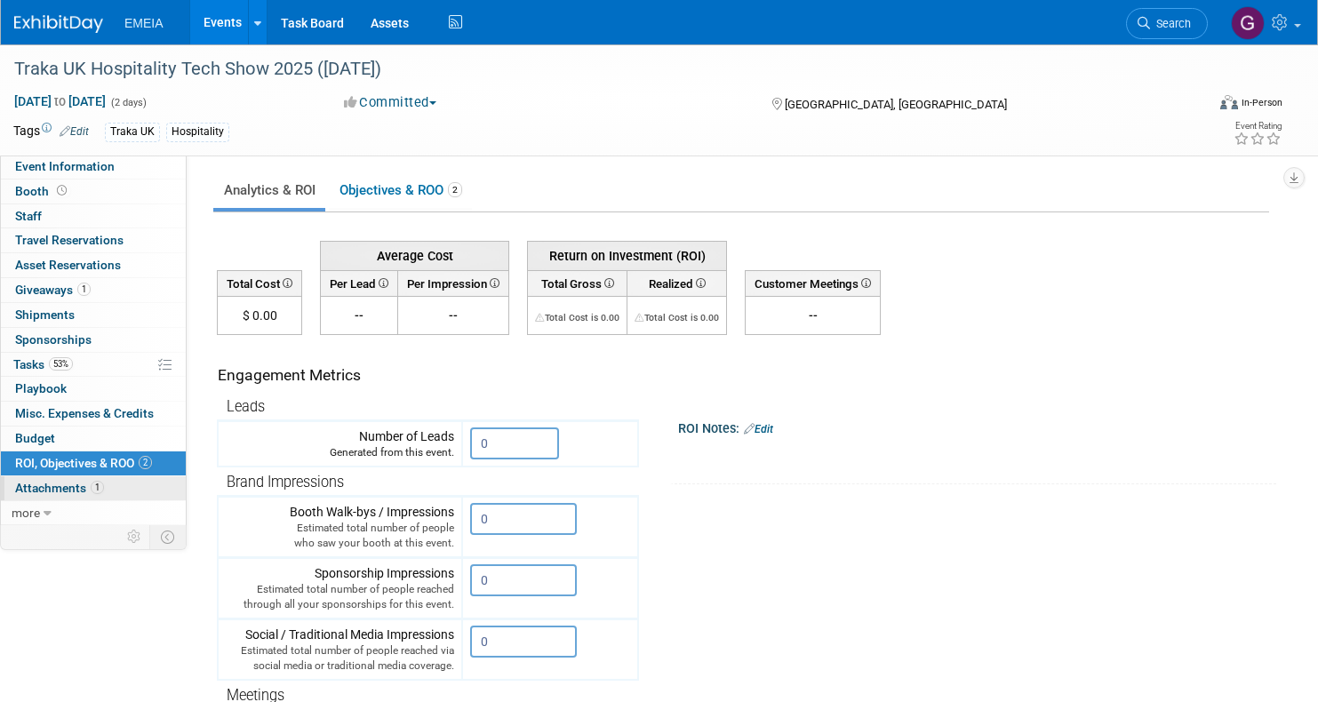
click at [71, 484] on span "Attachments 1" at bounding box center [59, 488] width 89 height 14
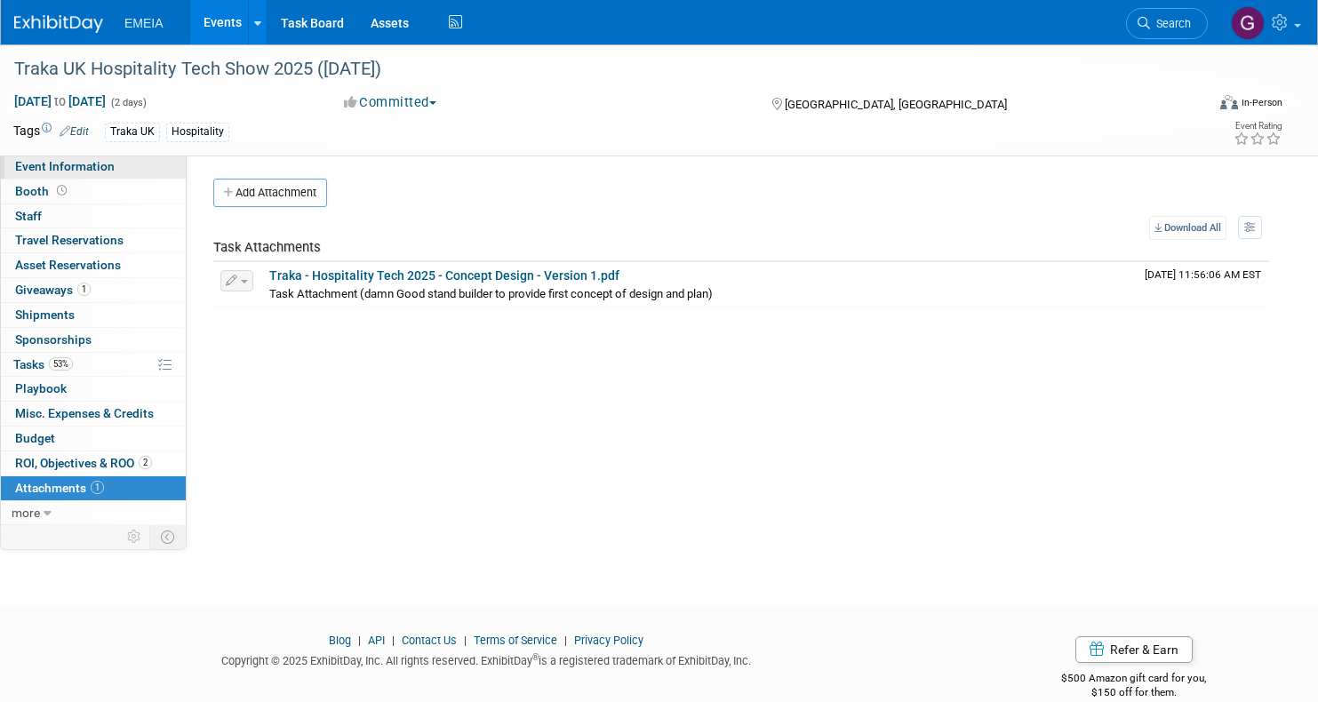
click at [55, 167] on span "Event Information" at bounding box center [65, 166] width 100 height 14
